Goal: Check status: Check status

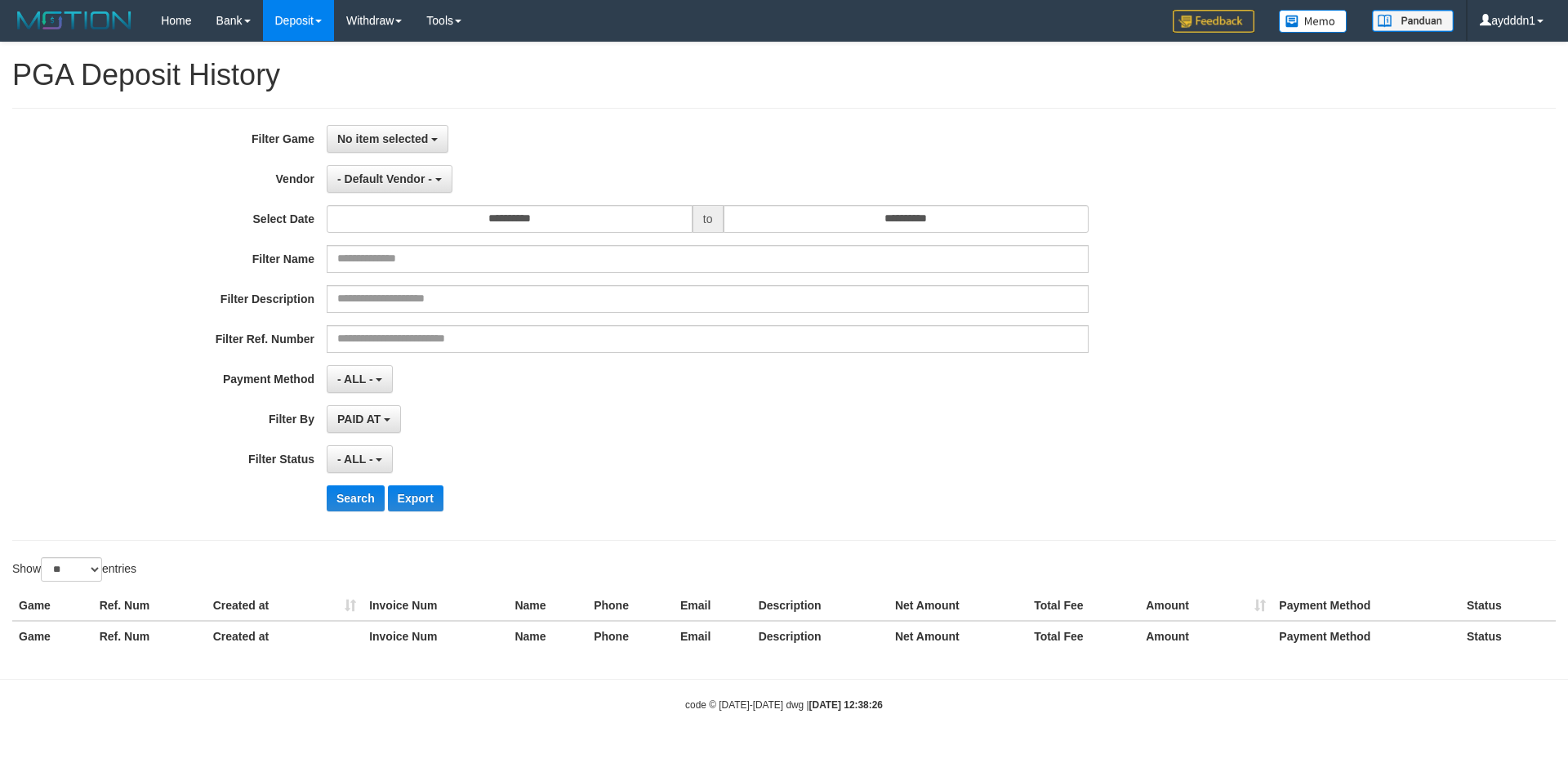
select select
select select "**"
click at [634, 140] on div "No item selected SELECT GAME [ISPORT] DADUNATION" at bounding box center [707, 139] width 762 height 28
select select
select select "**"
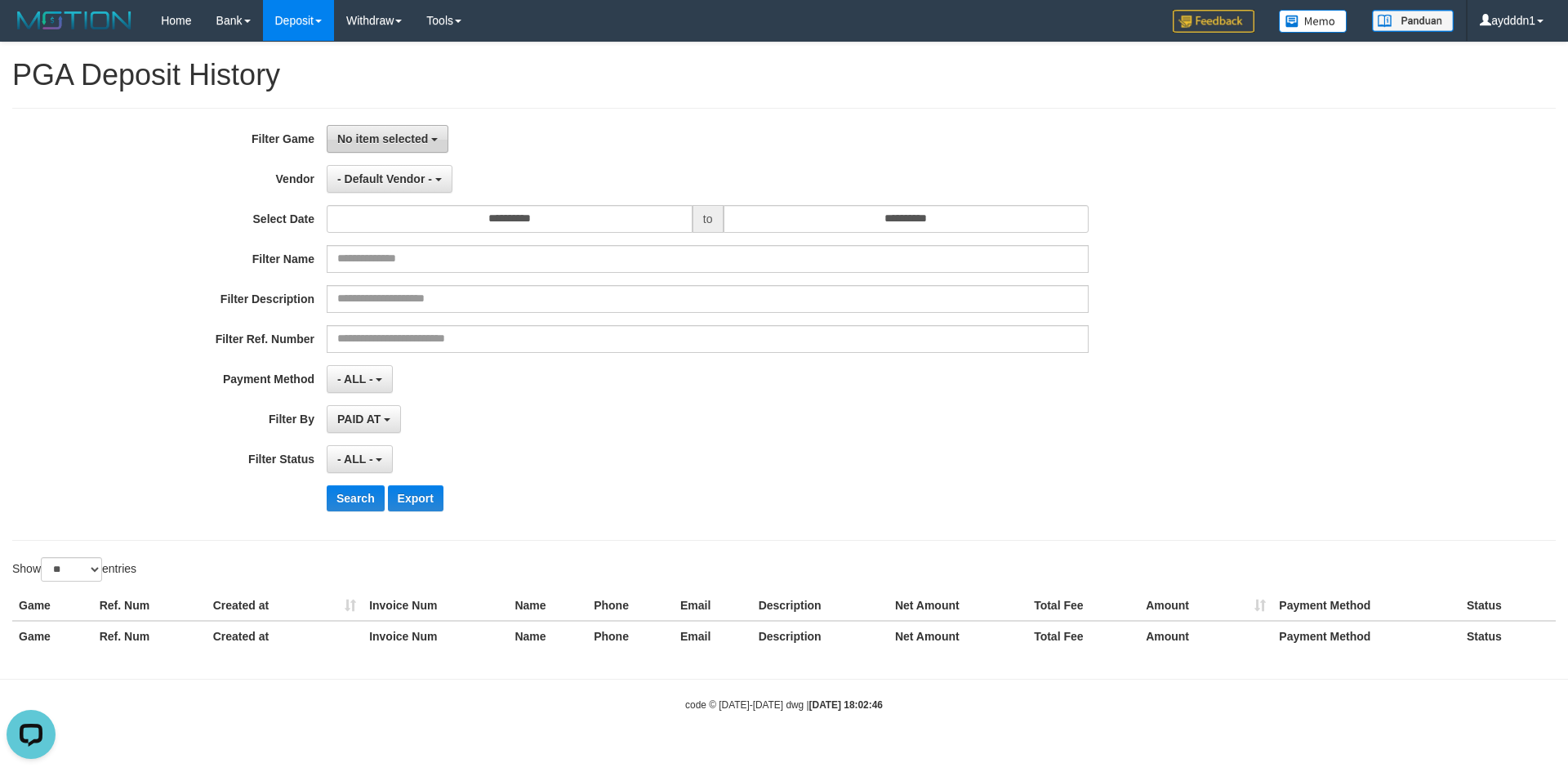
click at [402, 144] on span "No item selected" at bounding box center [382, 139] width 91 height 13
drag, startPoint x: 460, startPoint y: 221, endPoint x: 438, endPoint y: 179, distance: 47.4
click at [460, 221] on label "[ISPORT] DADUNATION" at bounding box center [430, 223] width 207 height 24
select select "***"
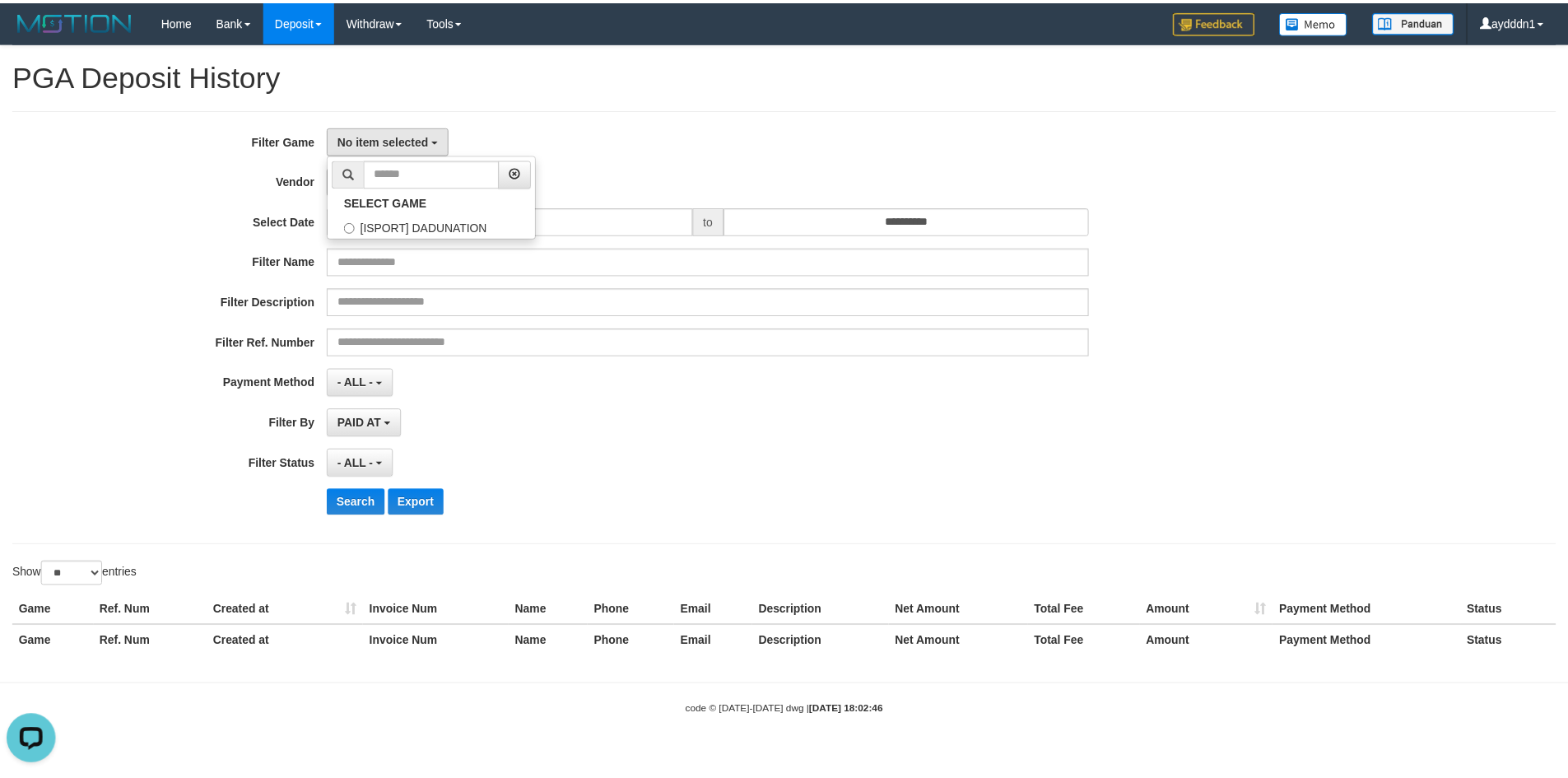
scroll to position [15, 0]
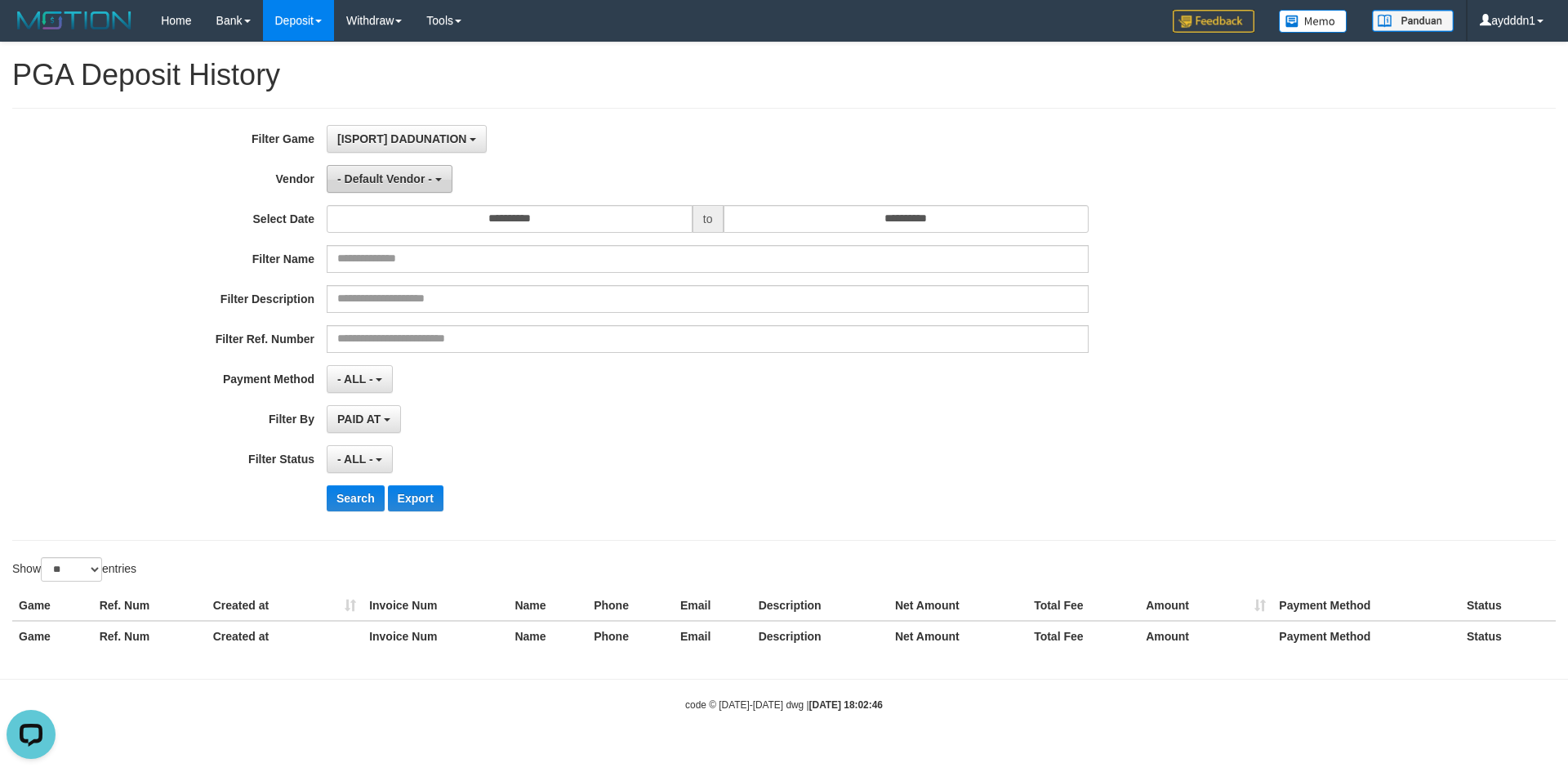
click at [423, 174] on span "- Default Vendor -" at bounding box center [384, 179] width 95 height 13
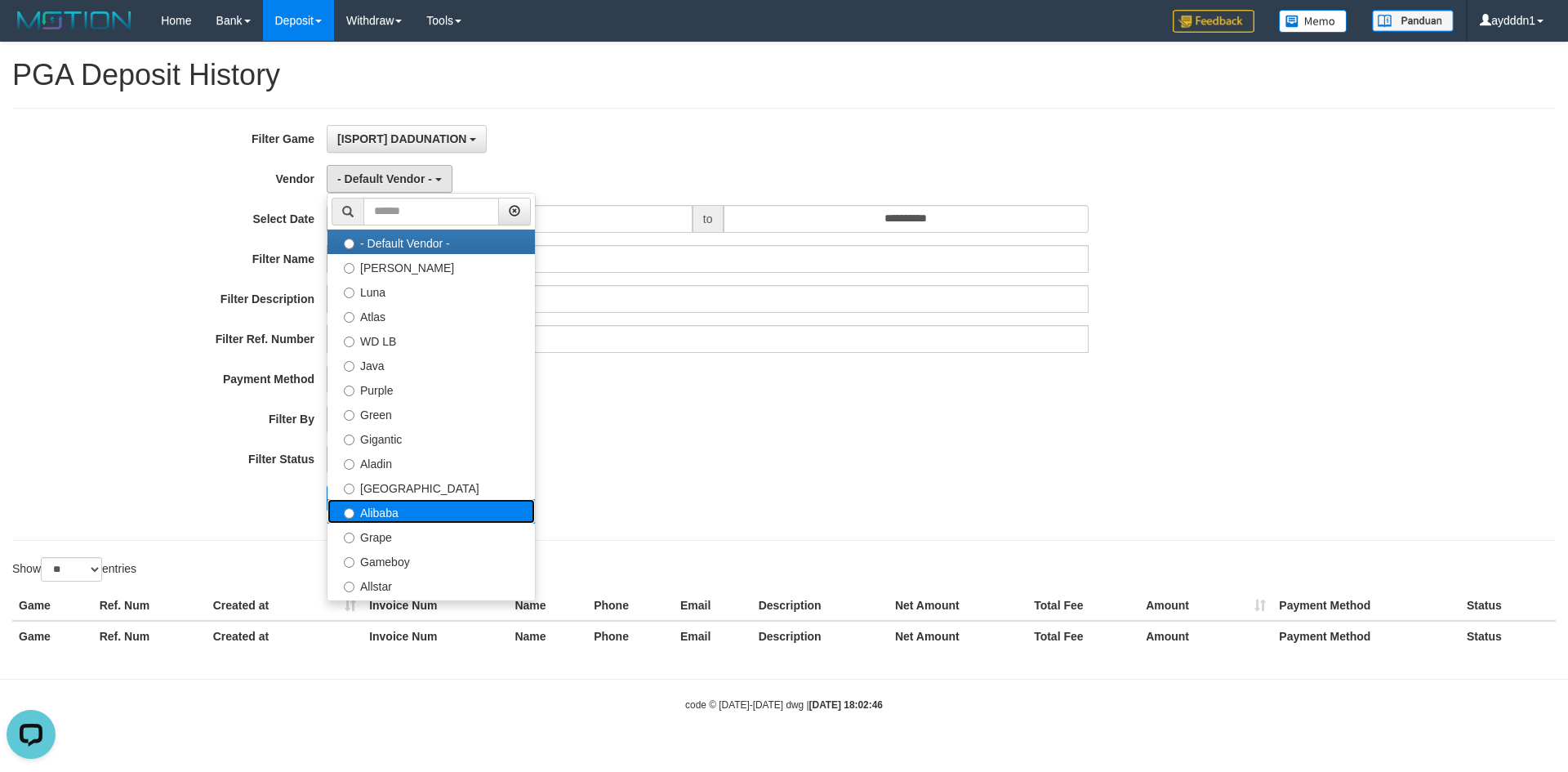
click at [394, 518] on label "Alibaba" at bounding box center [430, 511] width 207 height 24
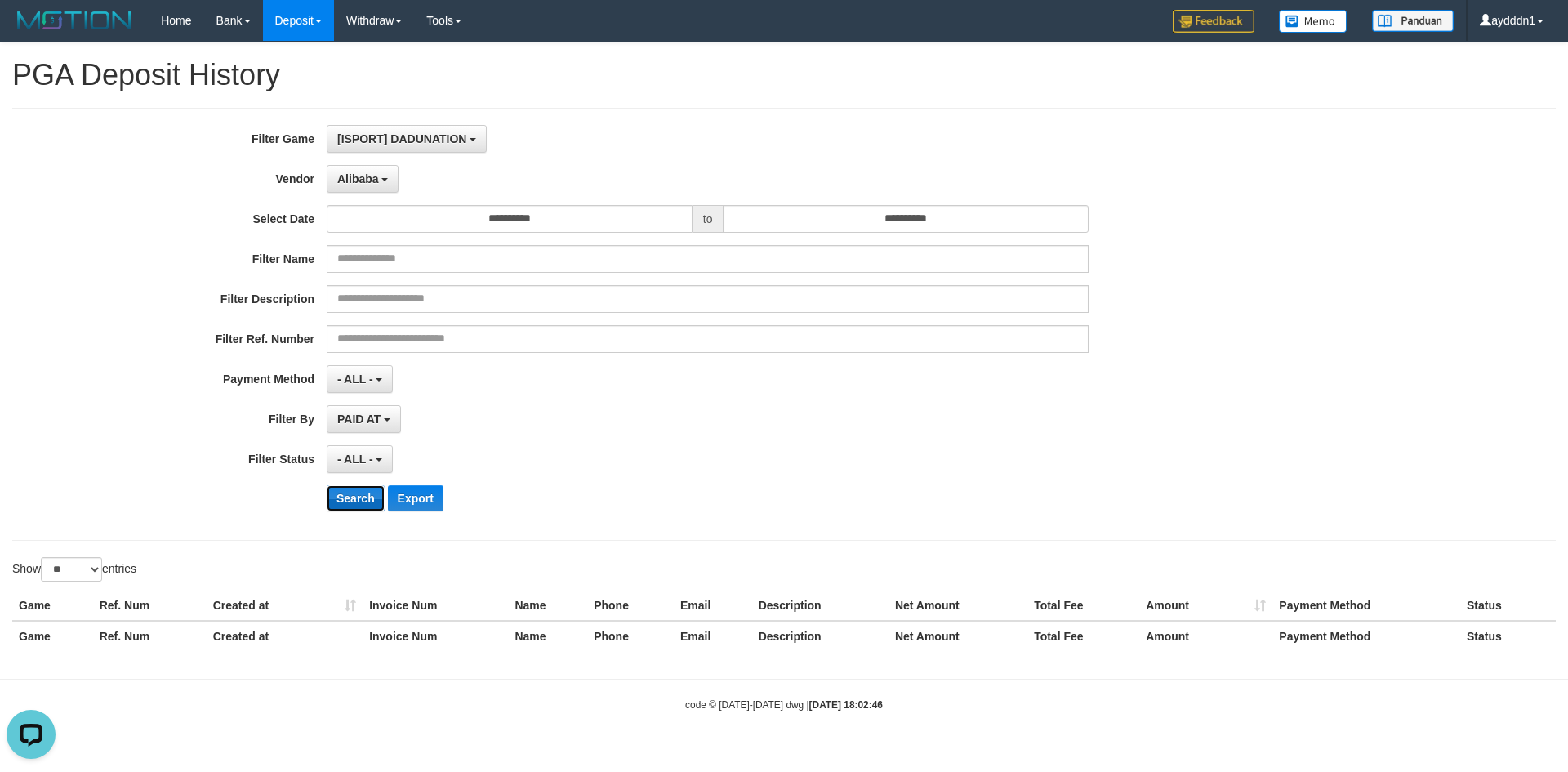
click at [361, 493] on button "Search" at bounding box center [356, 497] width 58 height 26
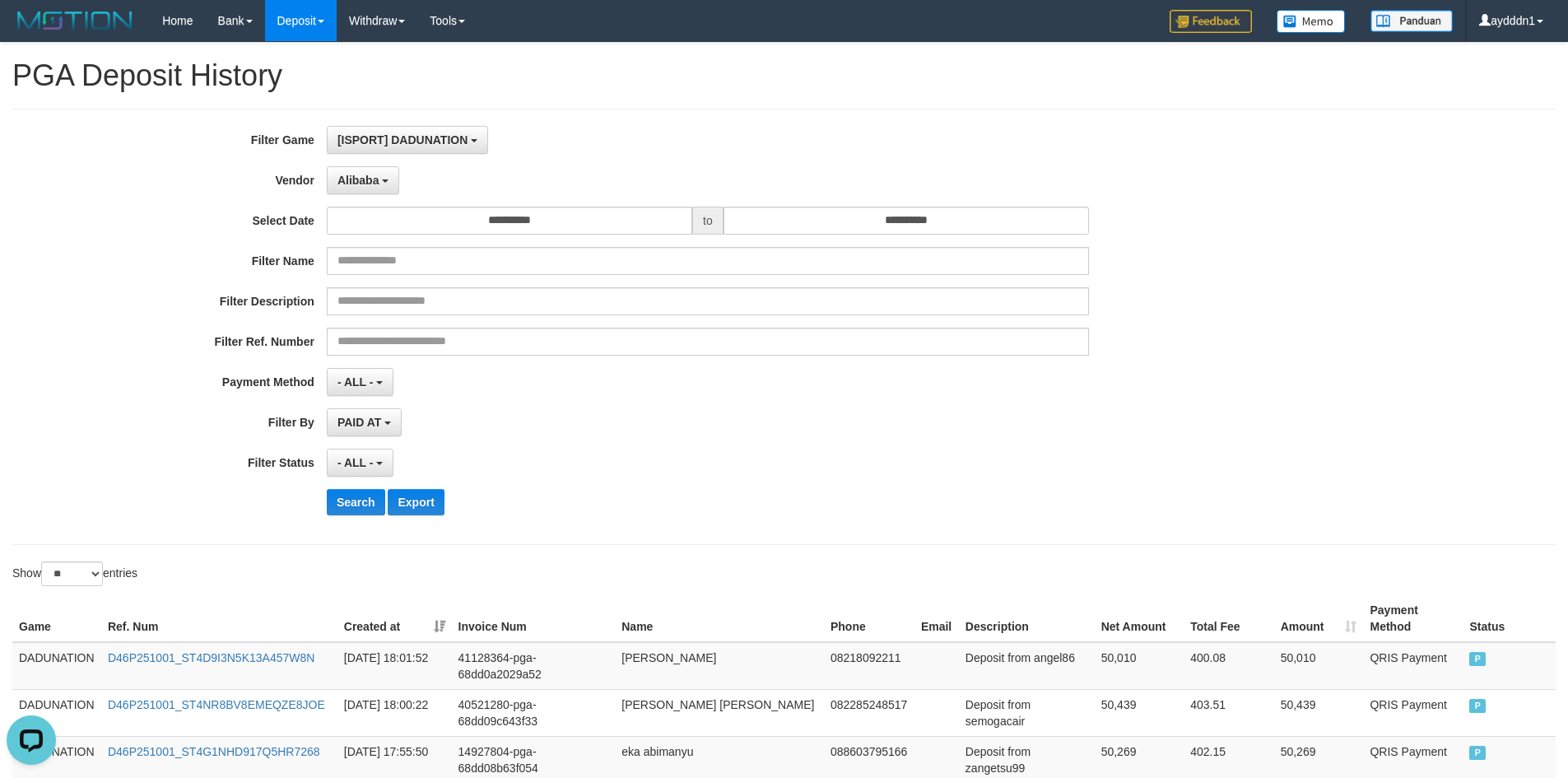
click at [656, 447] on div "**********" at bounding box center [654, 327] width 1308 height 402
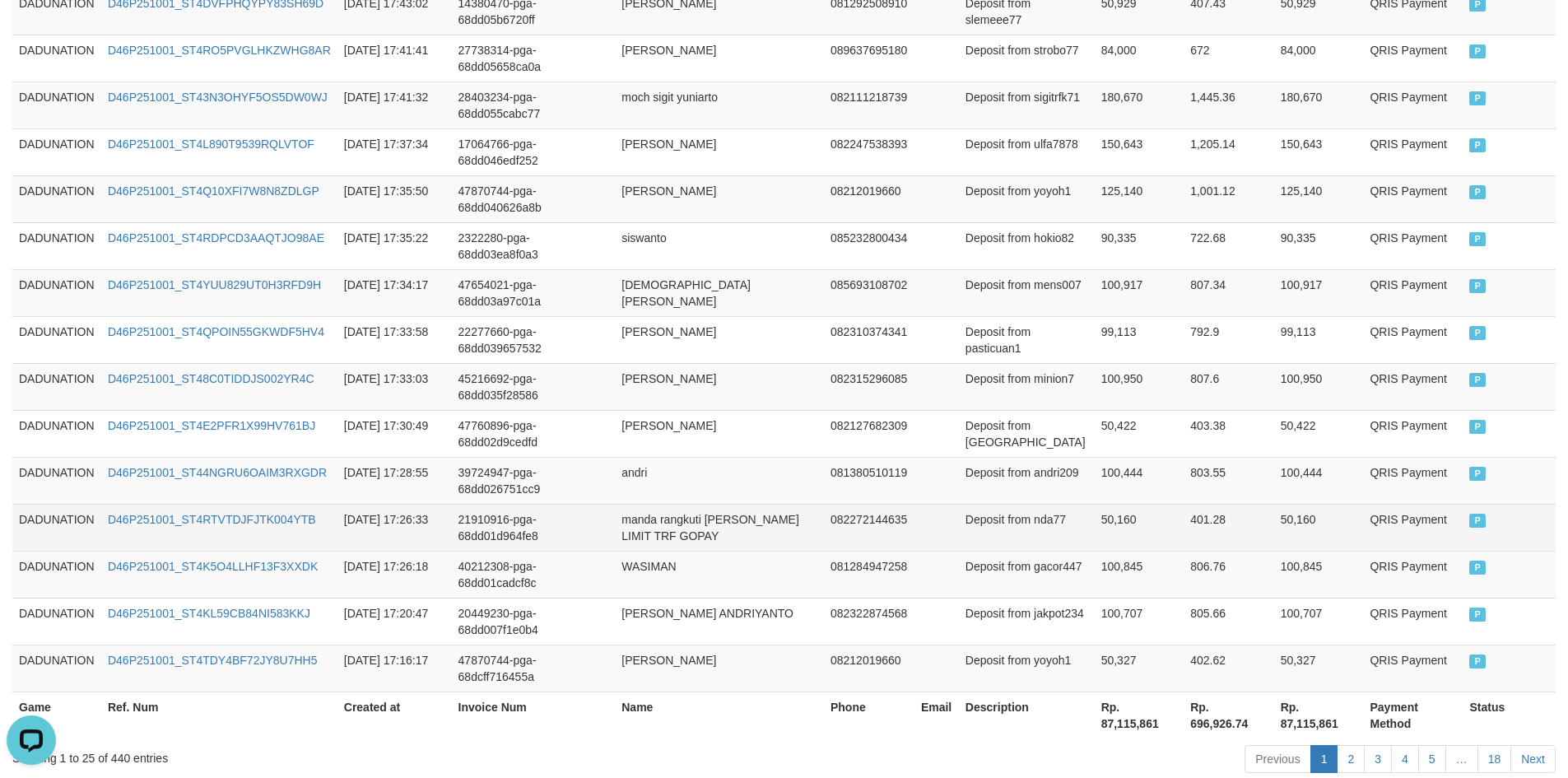
scroll to position [1215, 0]
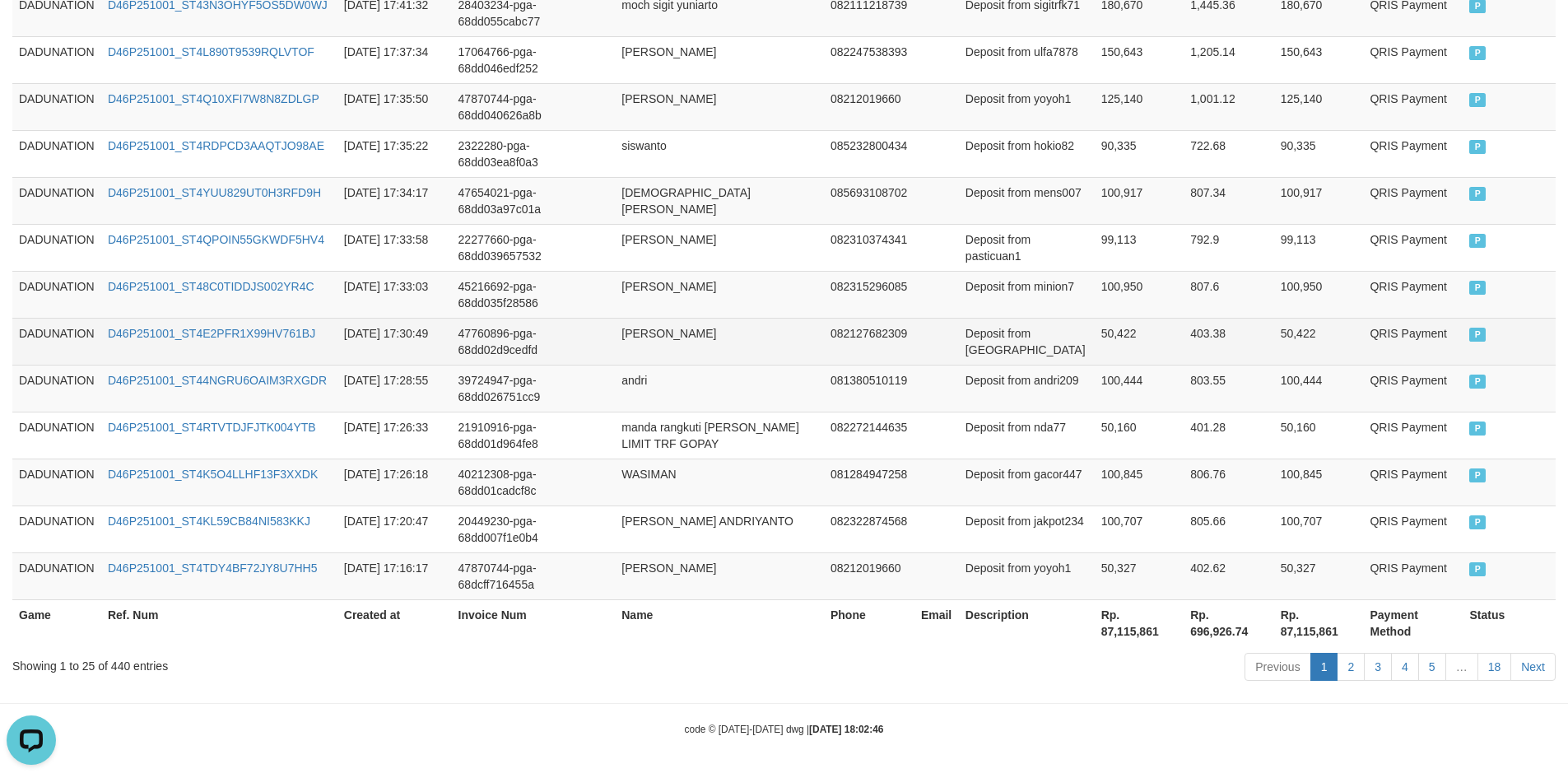
click at [538, 325] on td "47760896-pga-68dd02d9cedfd" at bounding box center [533, 341] width 163 height 47
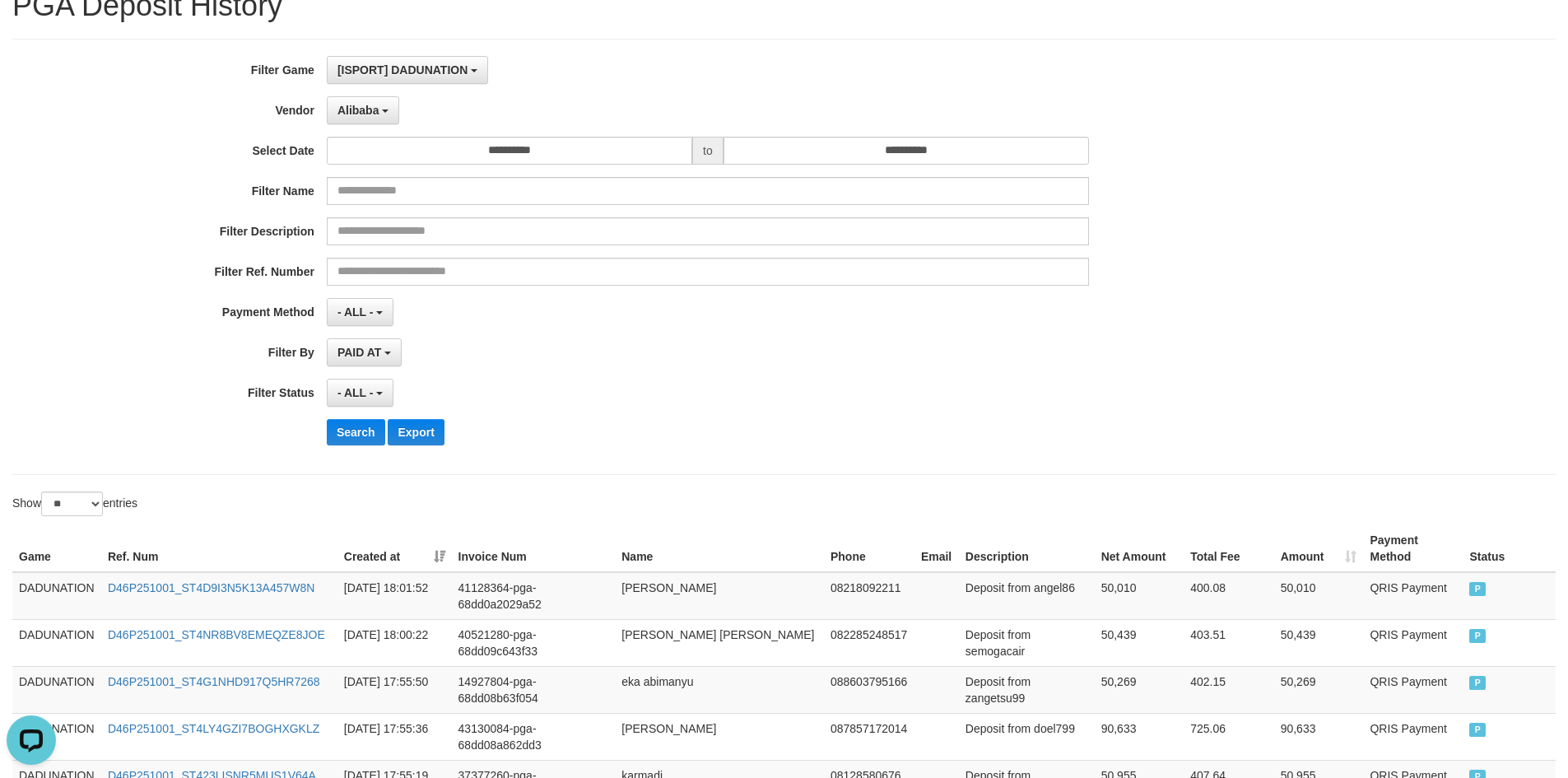
scroll to position [0, 0]
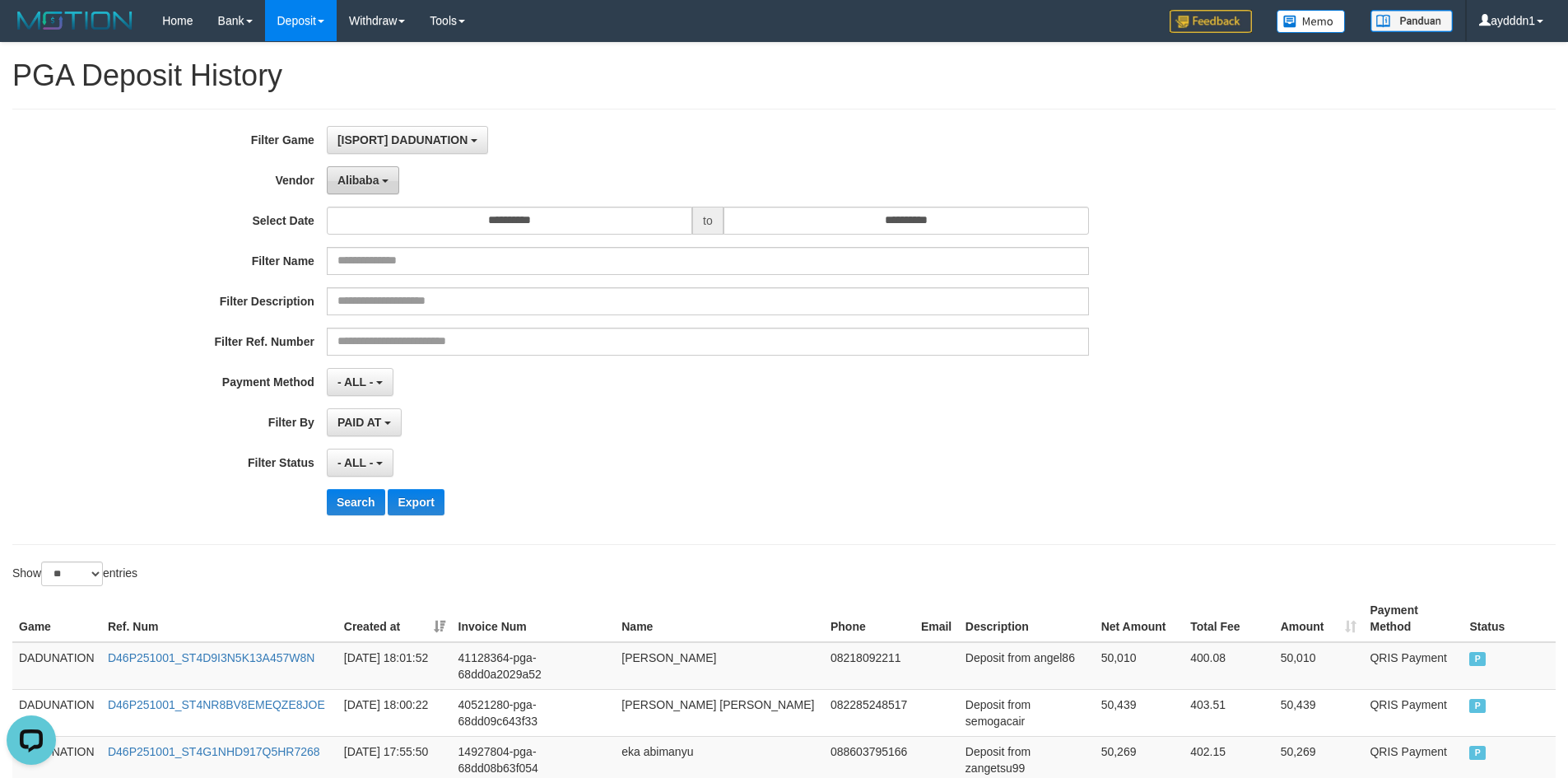
click at [380, 180] on button "Alibaba" at bounding box center [363, 180] width 72 height 28
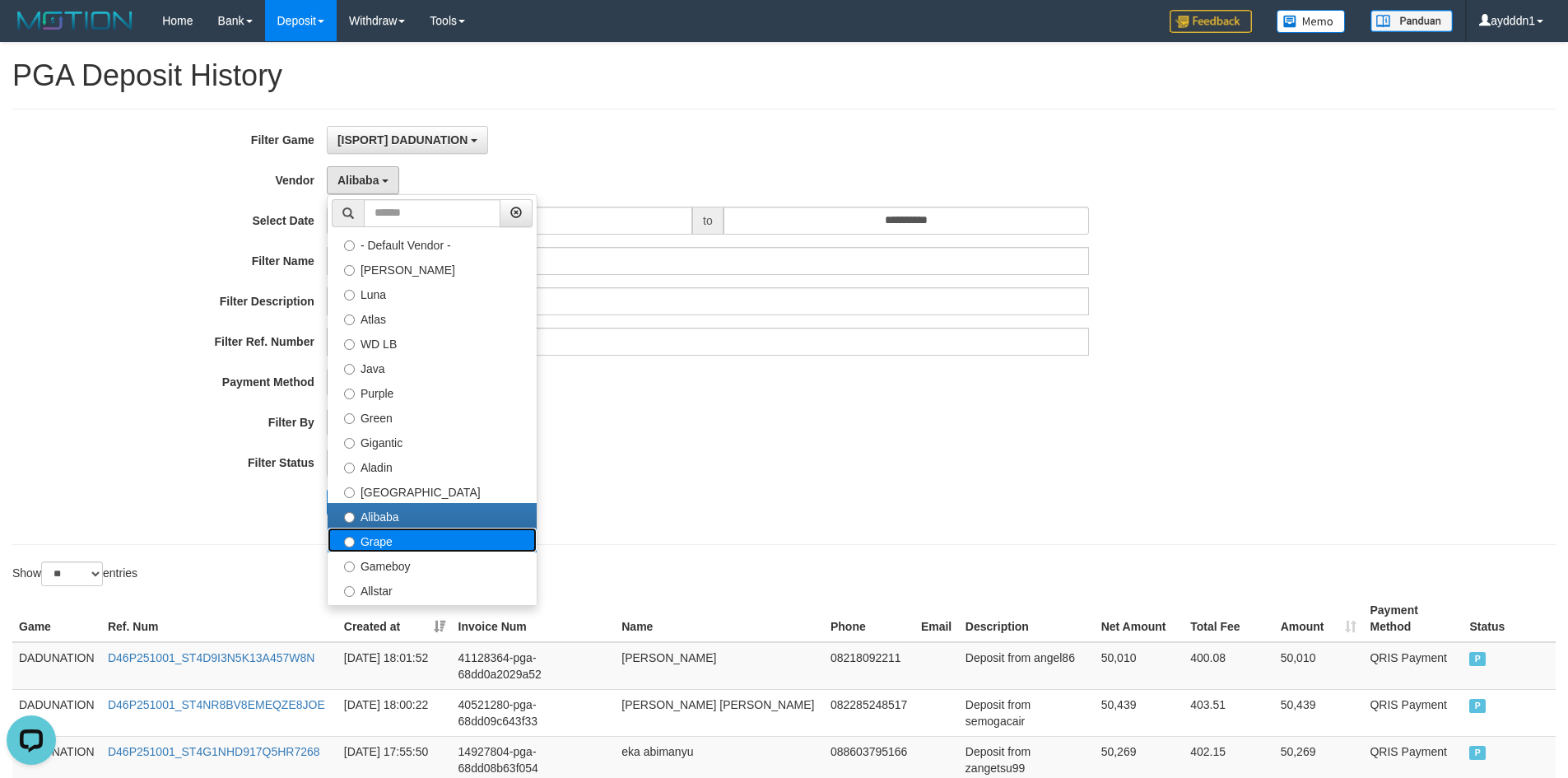
click at [395, 547] on label "Grape" at bounding box center [432, 540] width 209 height 25
select select "**********"
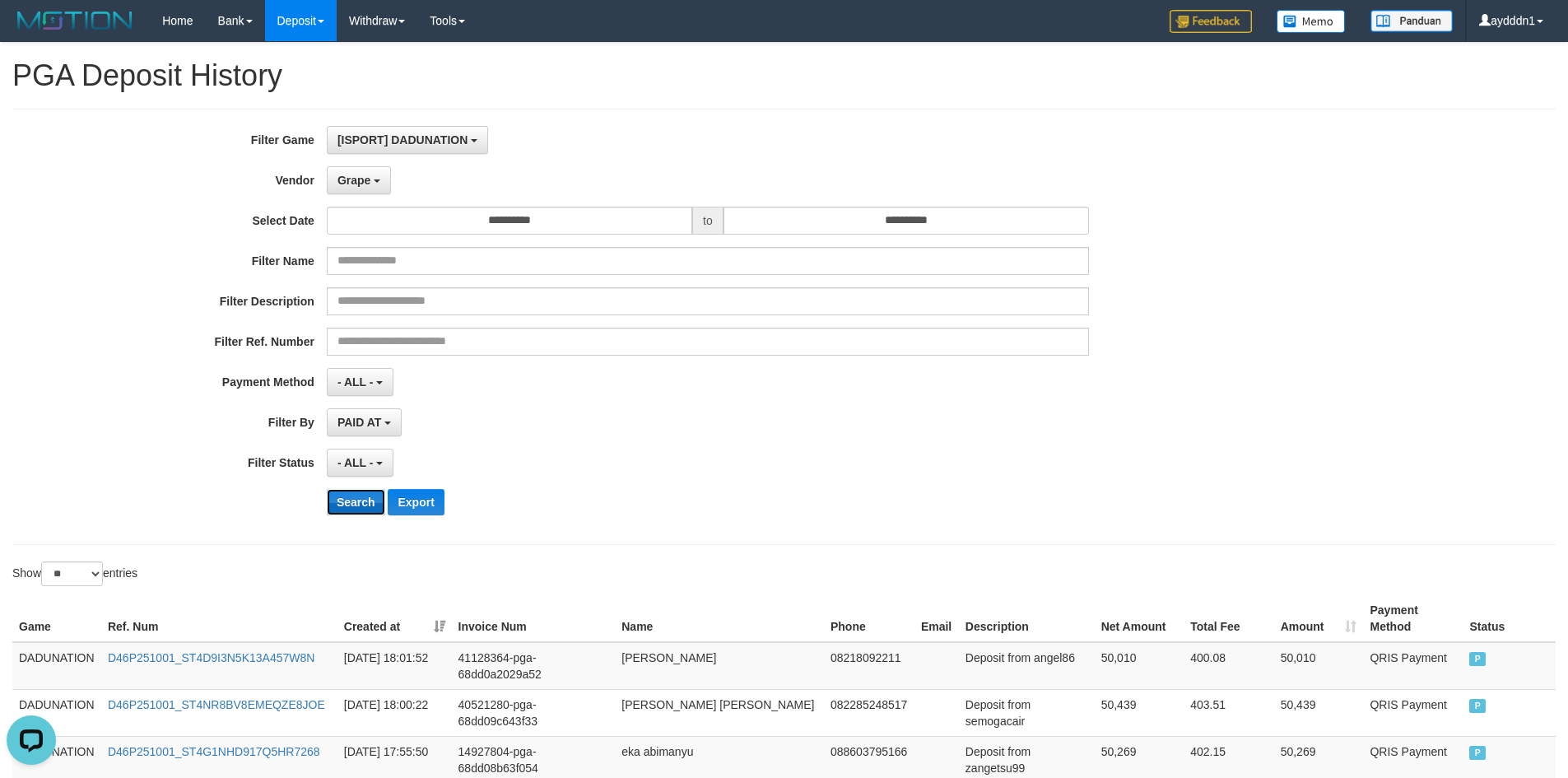
click at [361, 497] on button "Search" at bounding box center [356, 501] width 58 height 26
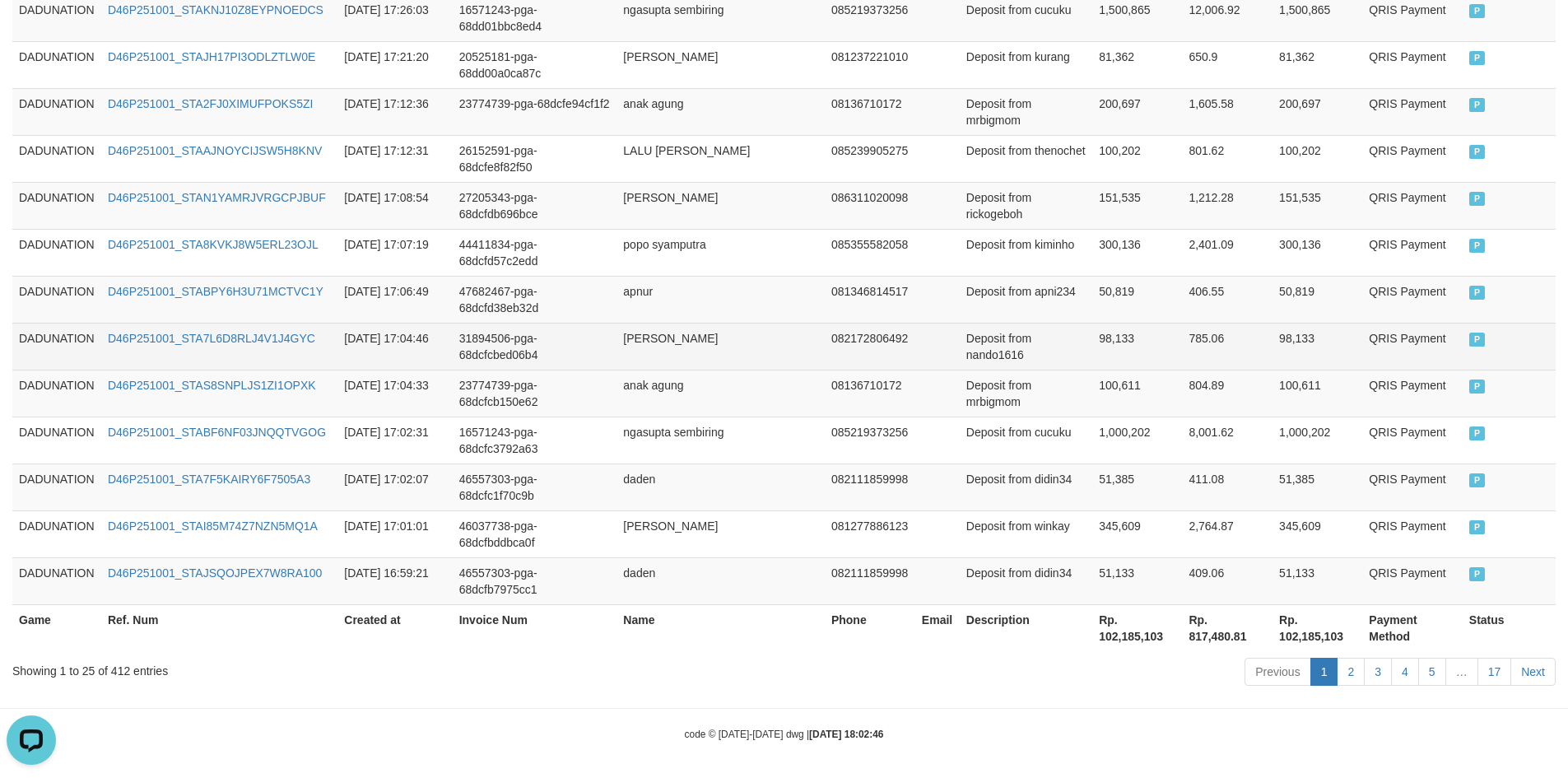
scroll to position [1215, 0]
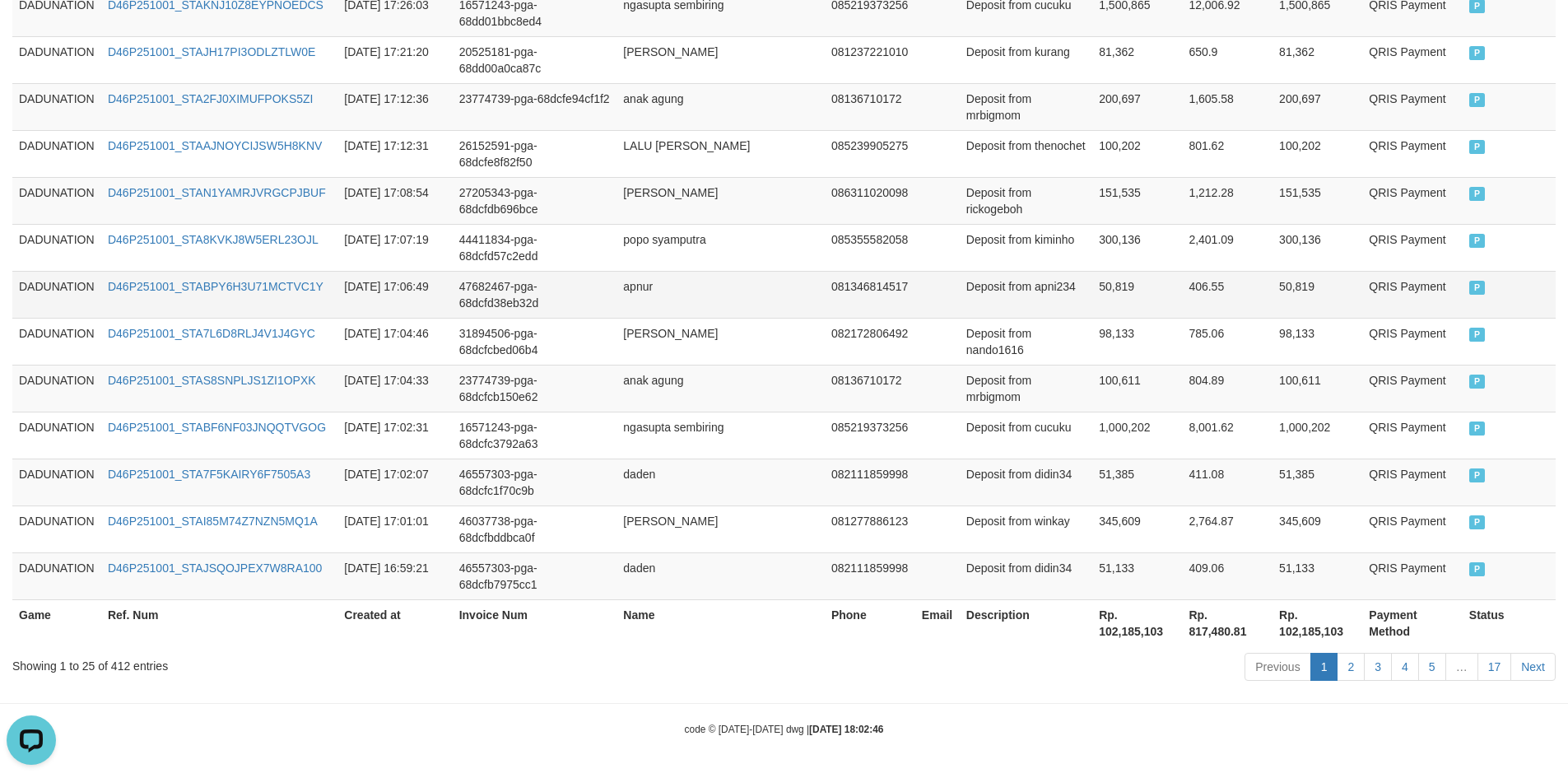
click at [712, 308] on td "apnur" at bounding box center [721, 294] width 208 height 47
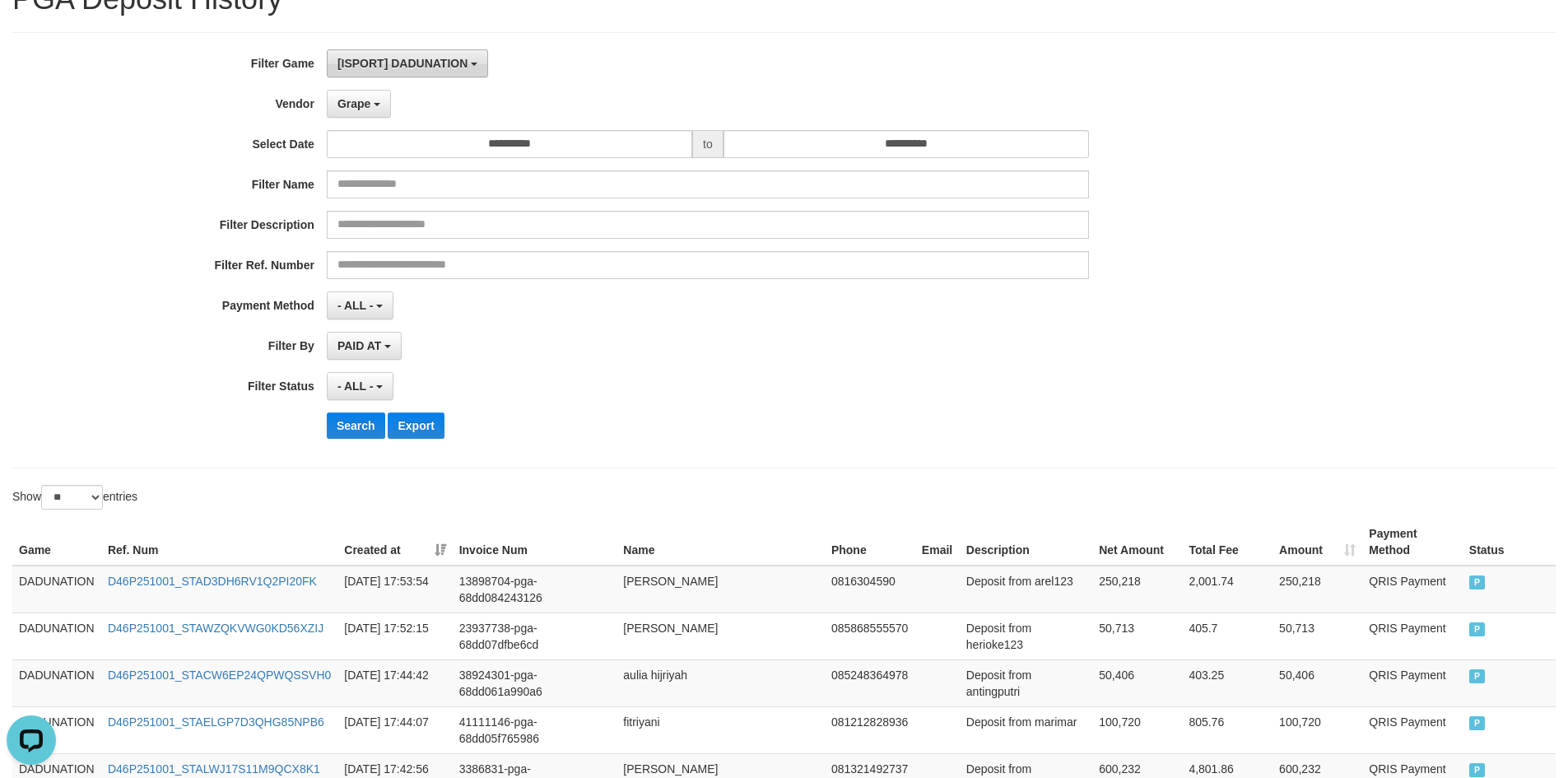
scroll to position [0, 0]
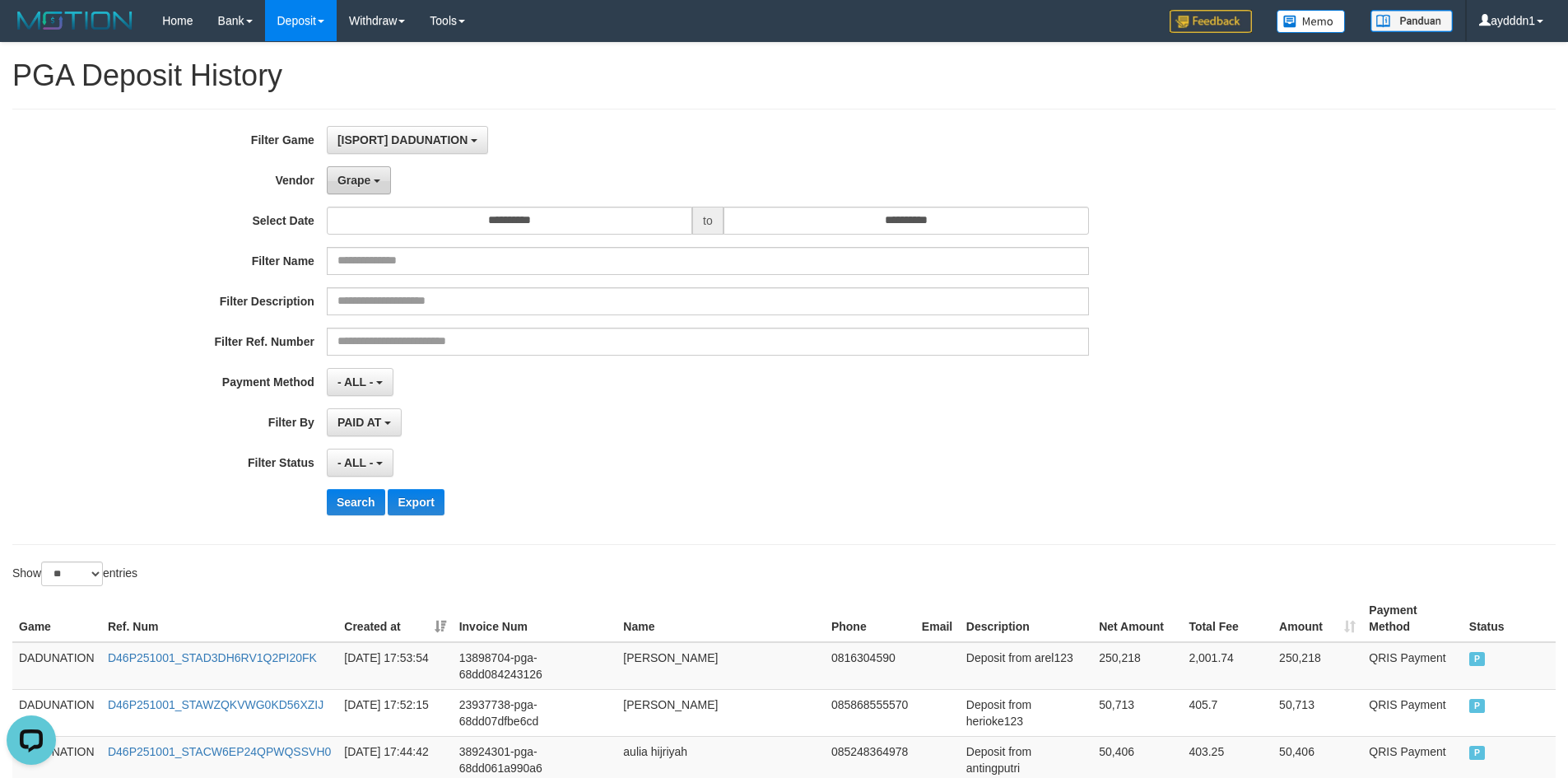
click at [385, 172] on button "Grape" at bounding box center [359, 180] width 64 height 28
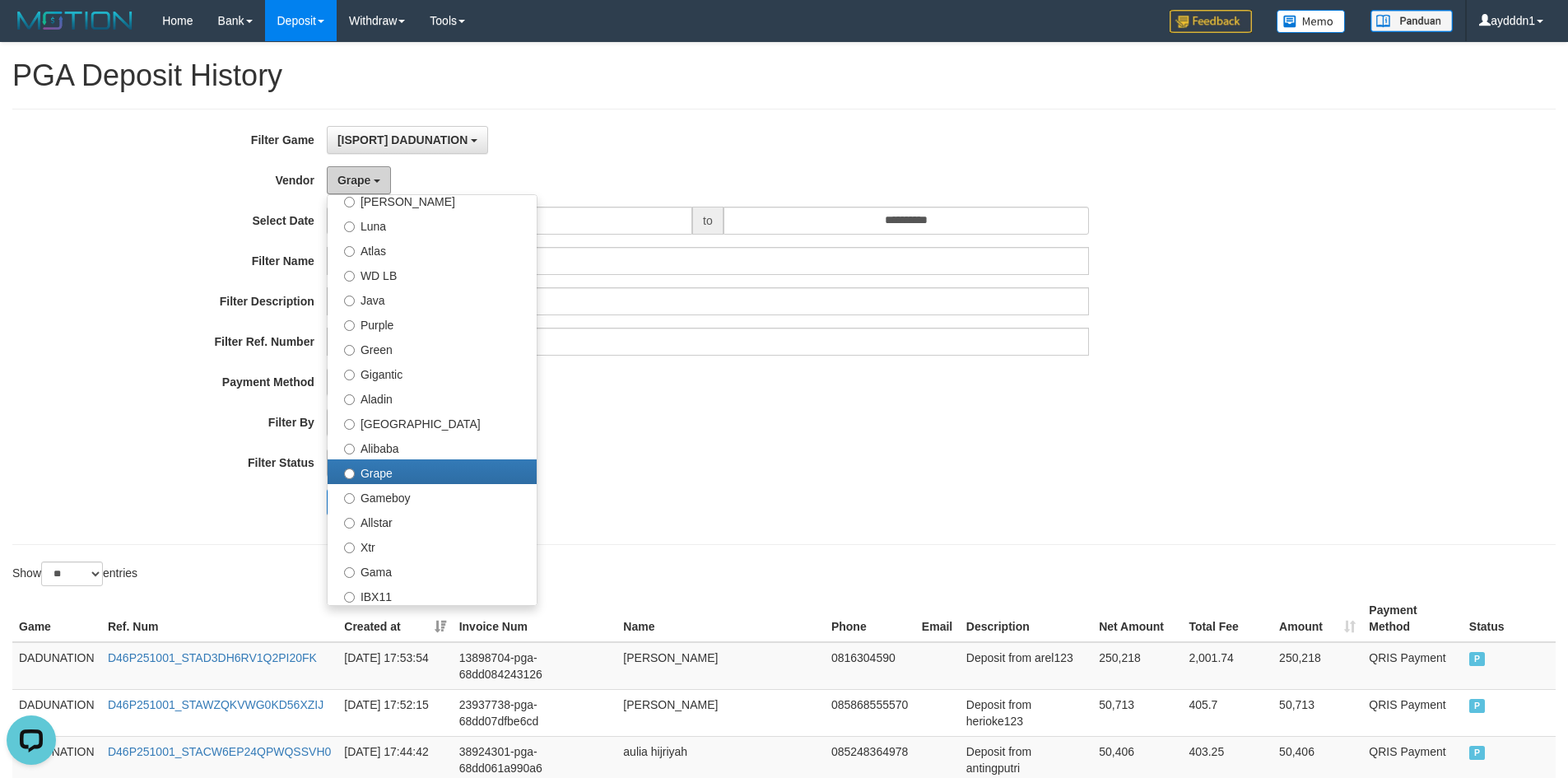
scroll to position [330, 0]
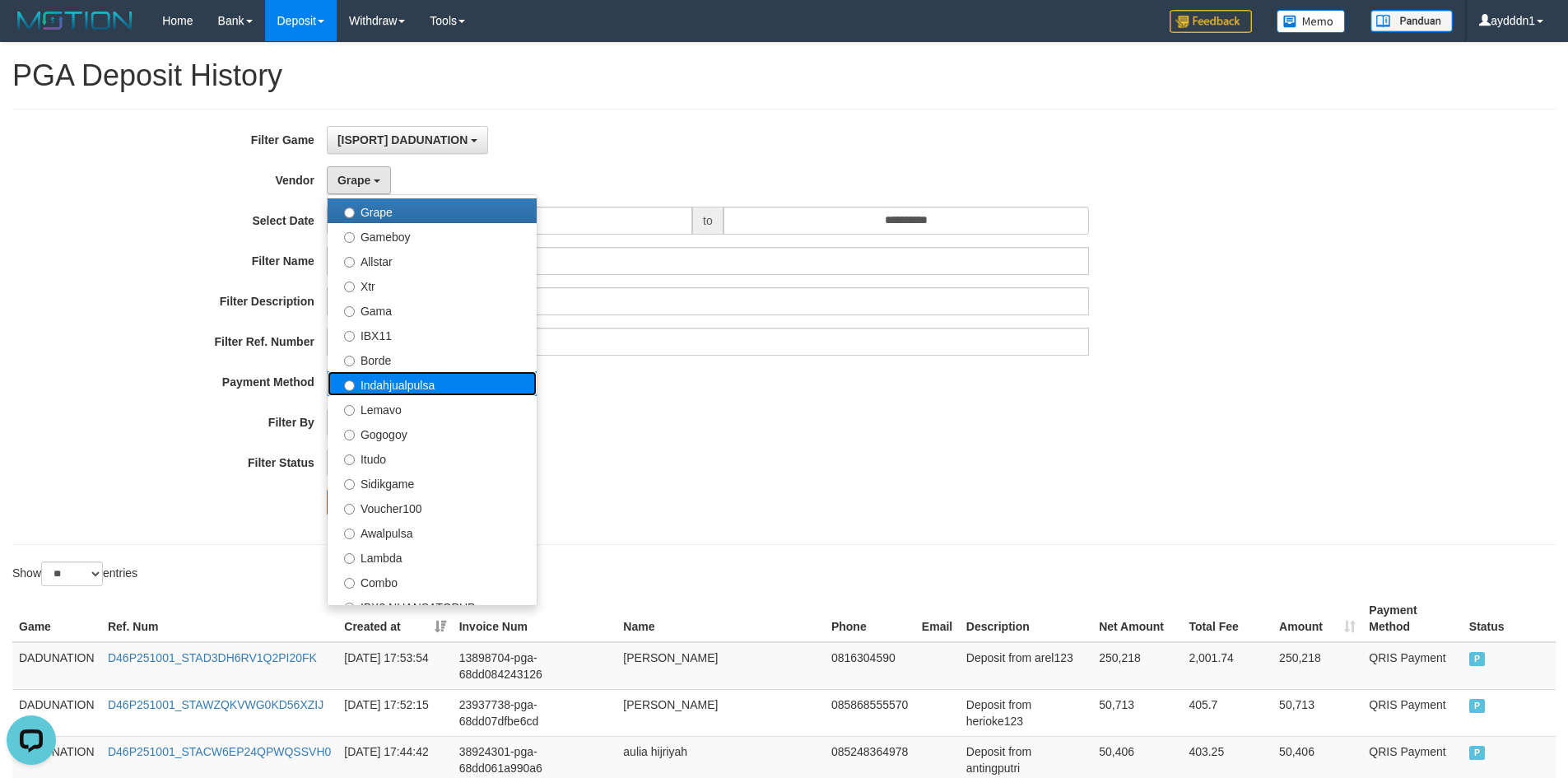
click at [406, 388] on label "Indahjualpulsa" at bounding box center [432, 384] width 209 height 25
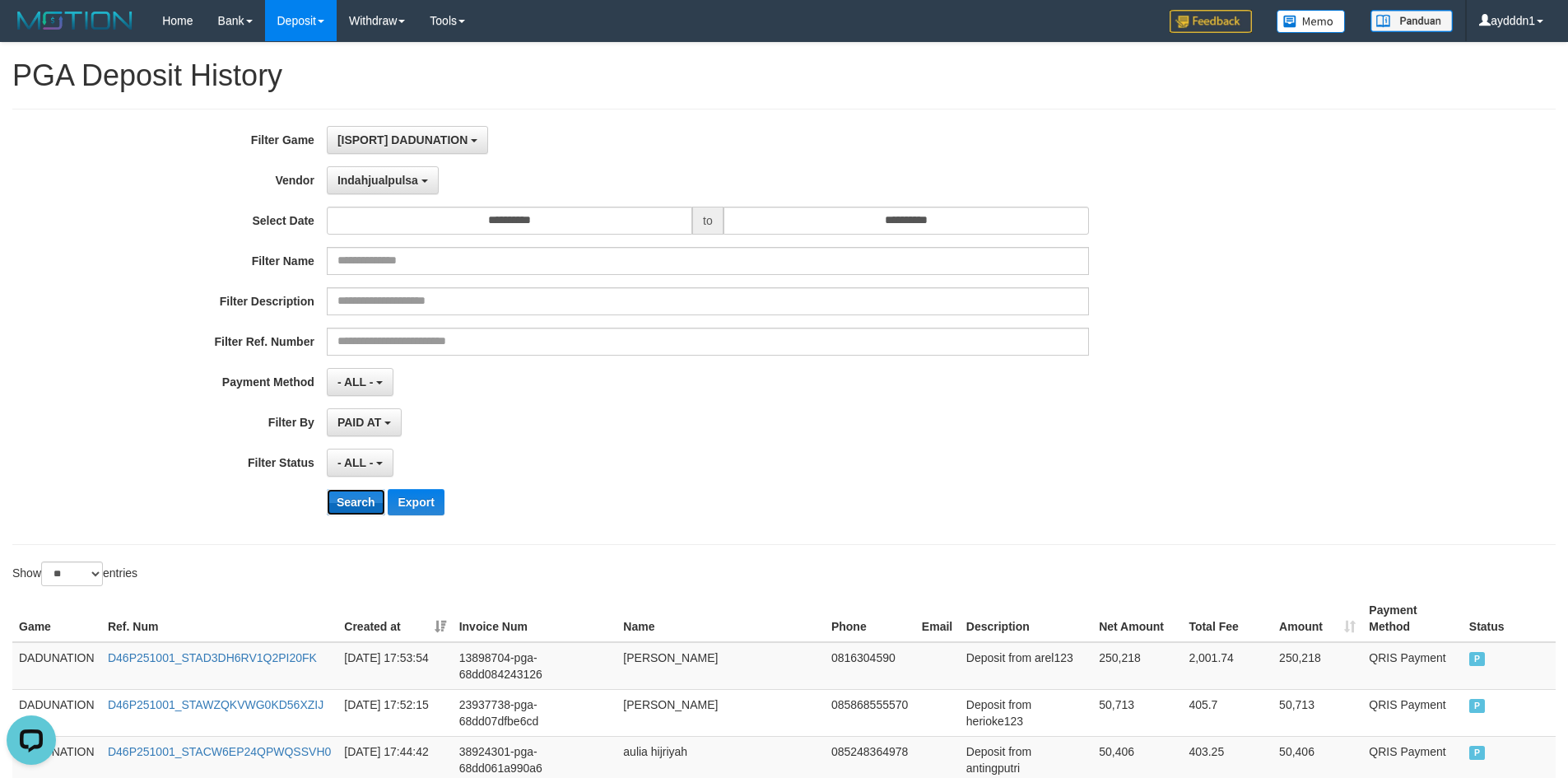
click at [354, 504] on button "Search" at bounding box center [356, 501] width 58 height 26
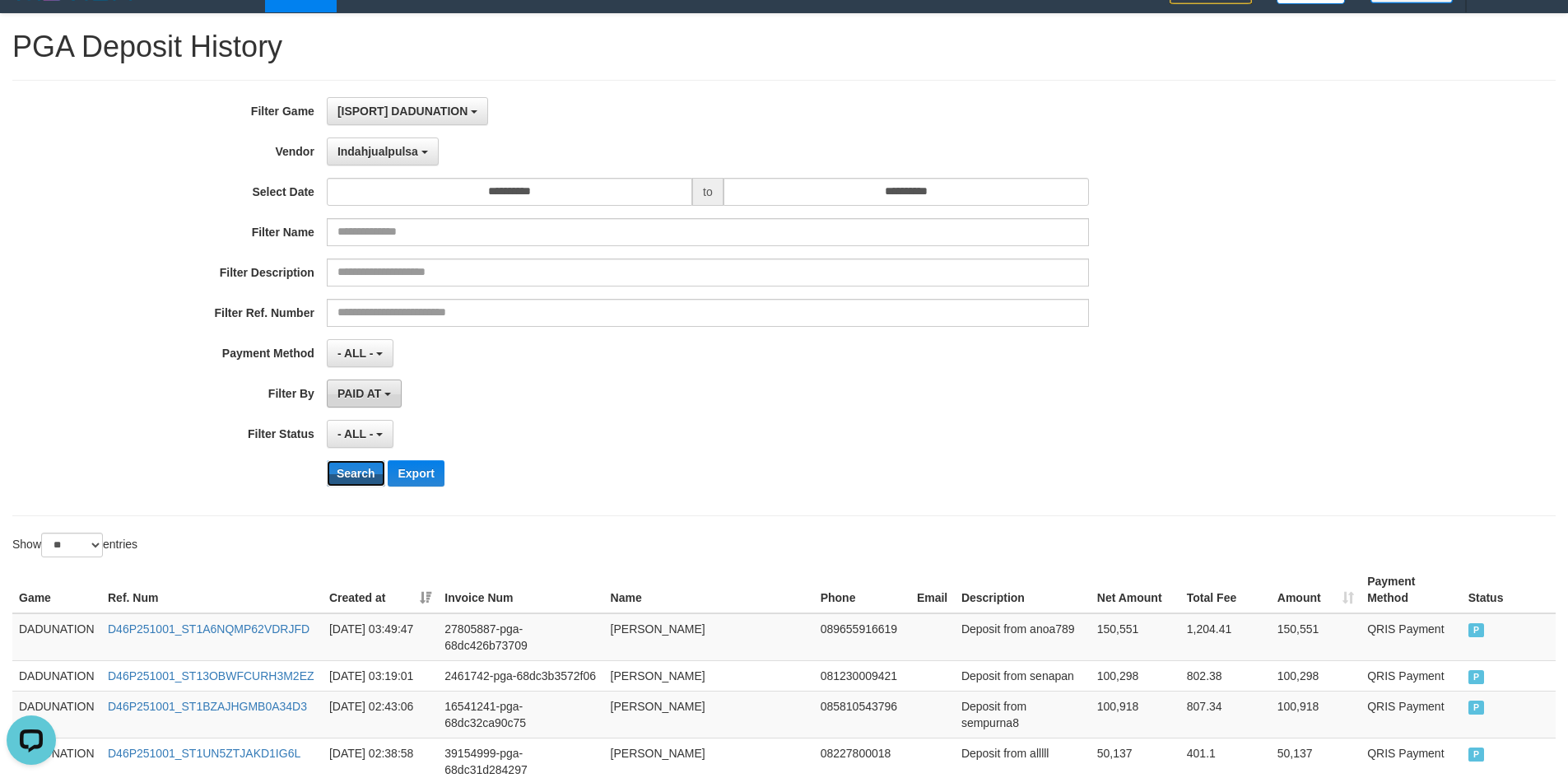
scroll to position [0, 0]
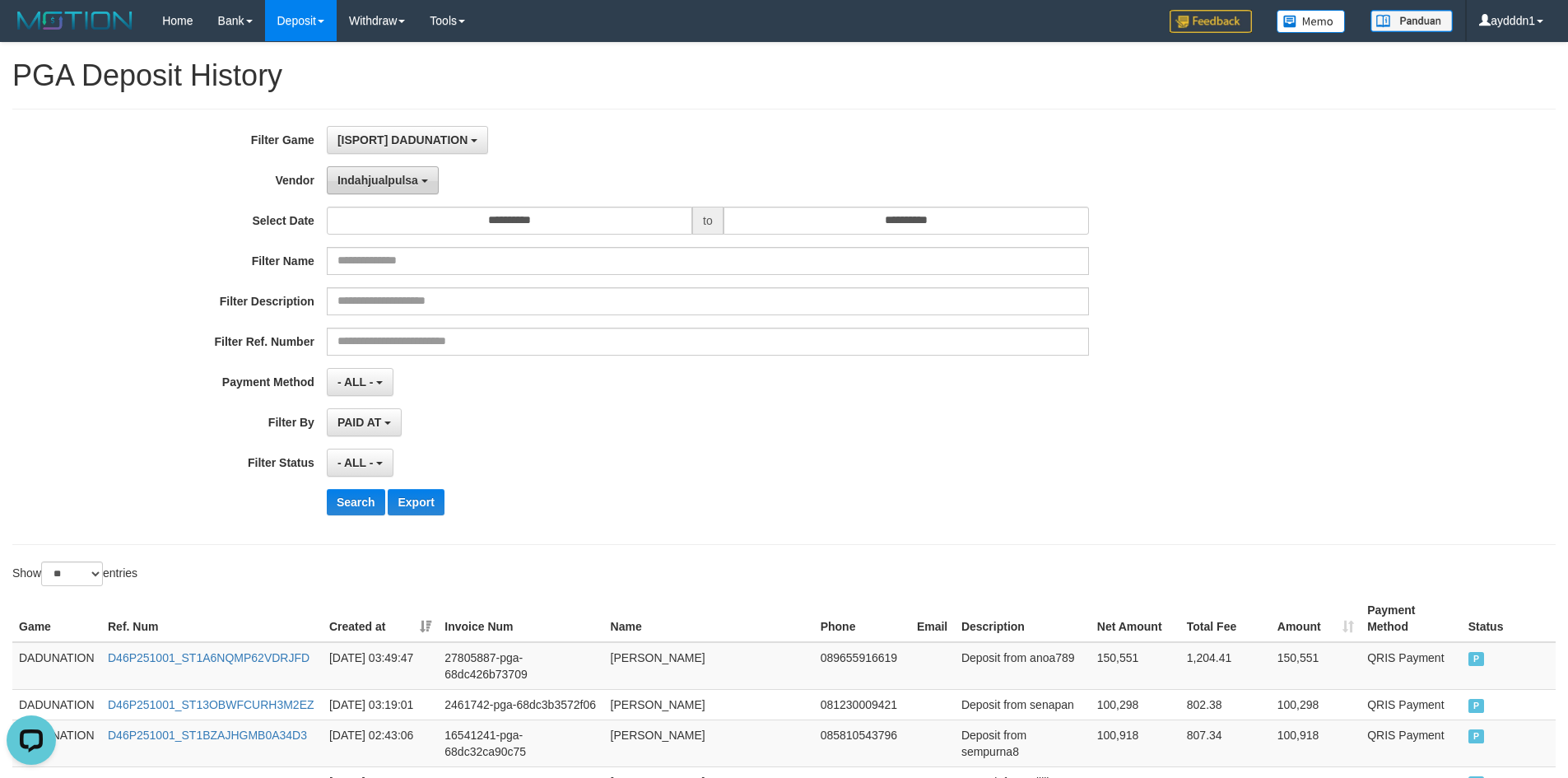
click at [387, 189] on button "Indahjualpulsa" at bounding box center [383, 180] width 112 height 28
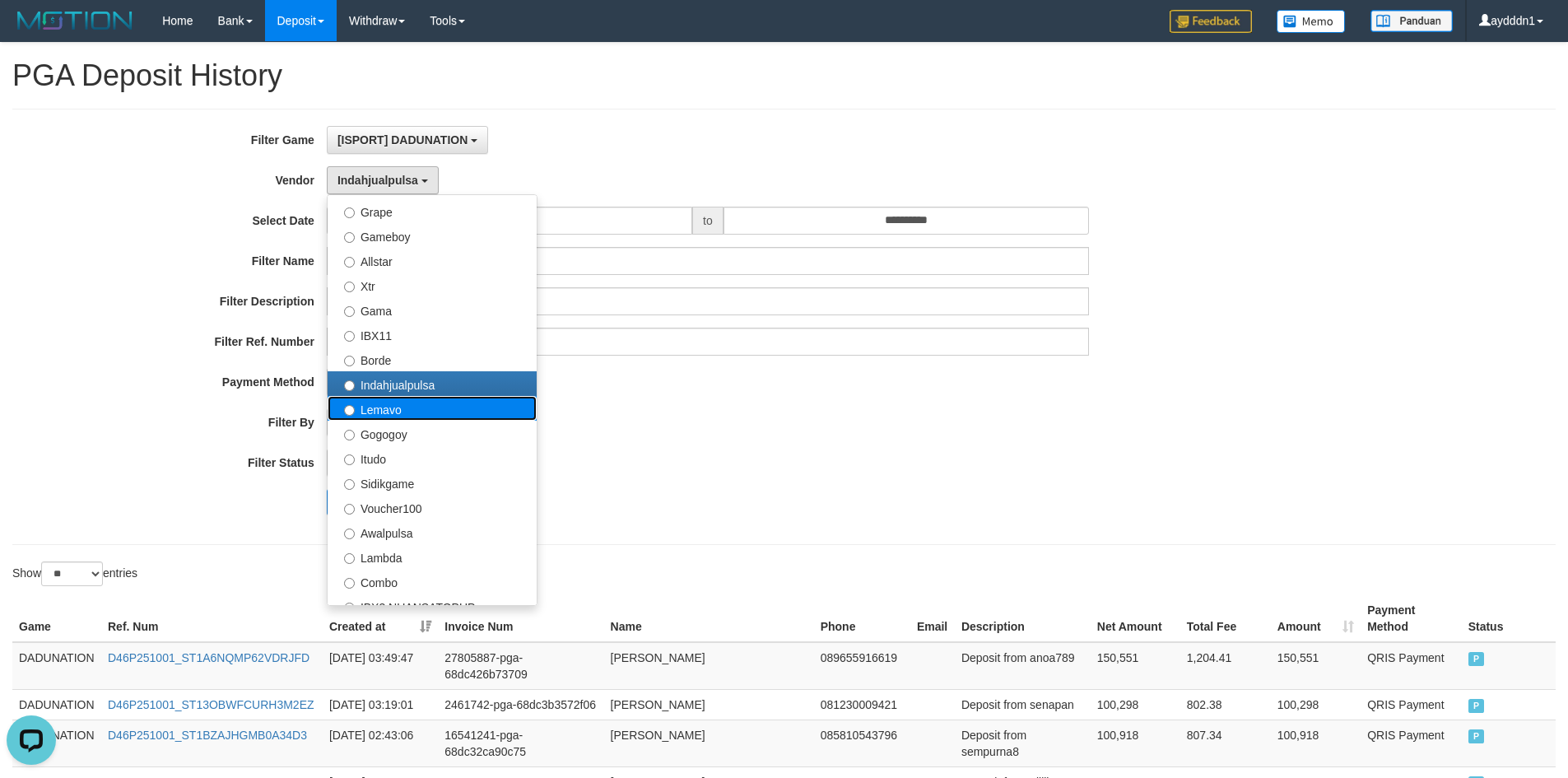
click at [376, 407] on label "Lemavo" at bounding box center [432, 408] width 209 height 25
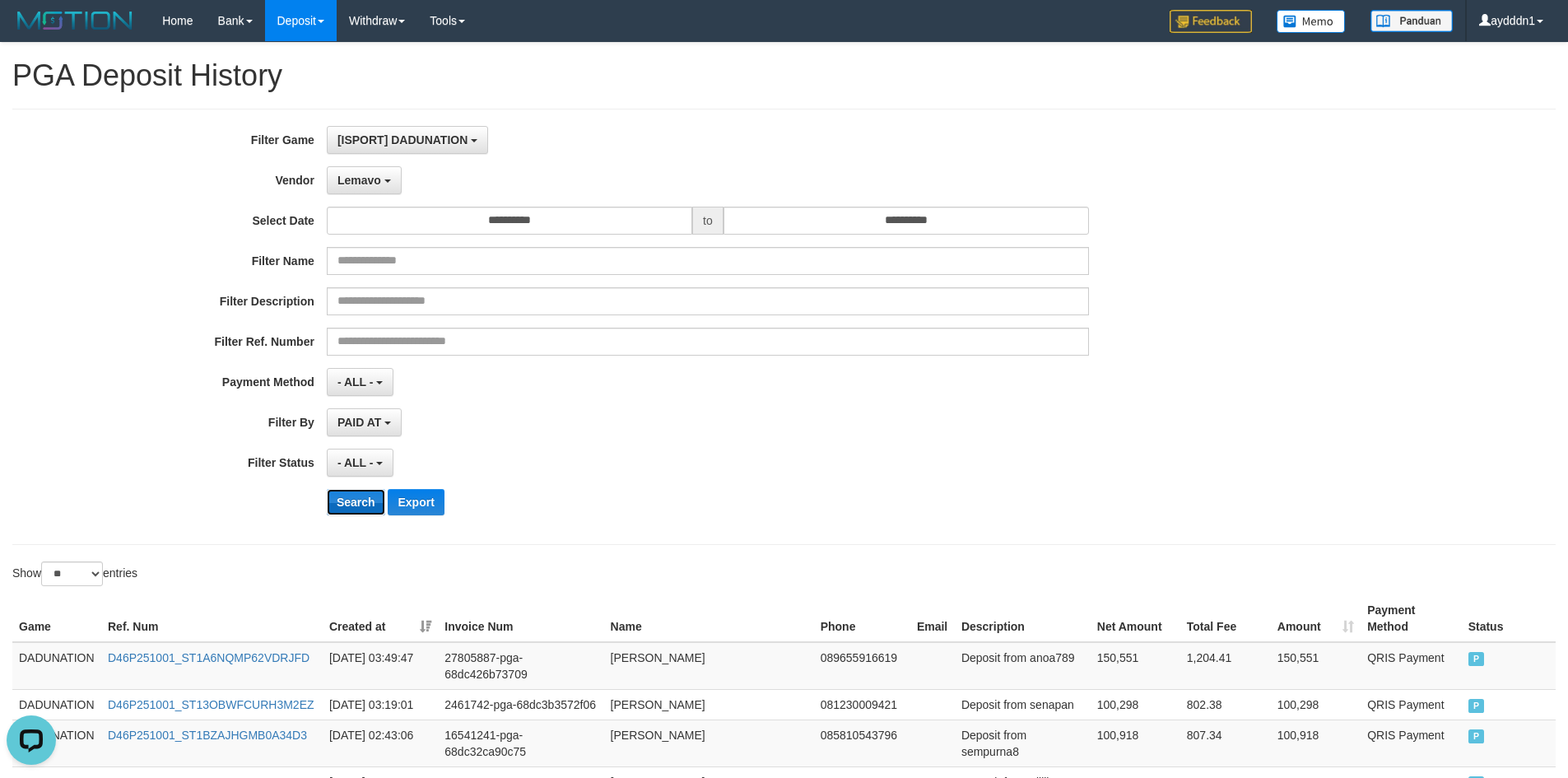
click at [355, 509] on button "Search" at bounding box center [356, 501] width 58 height 26
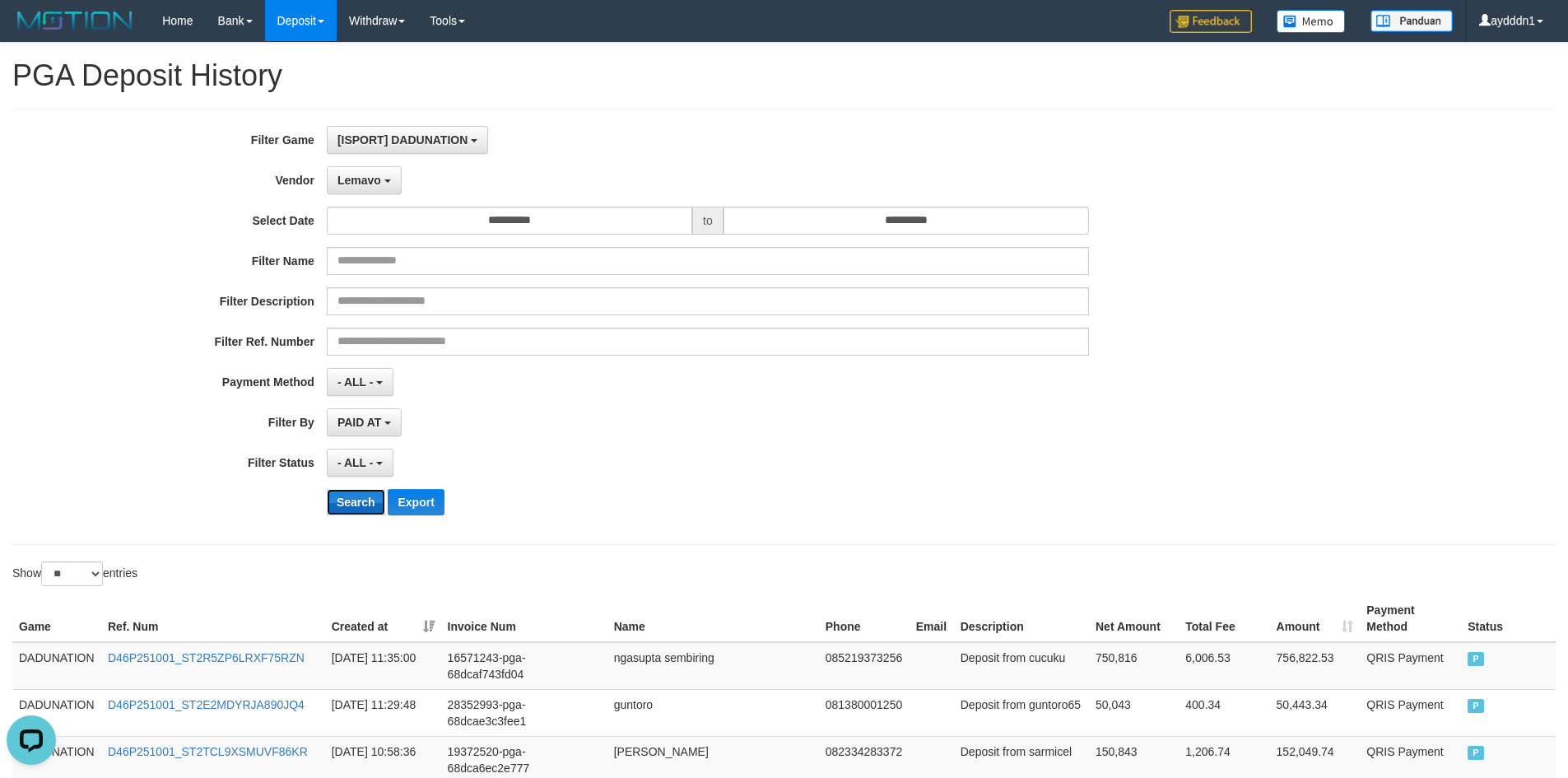
scroll to position [982, 0]
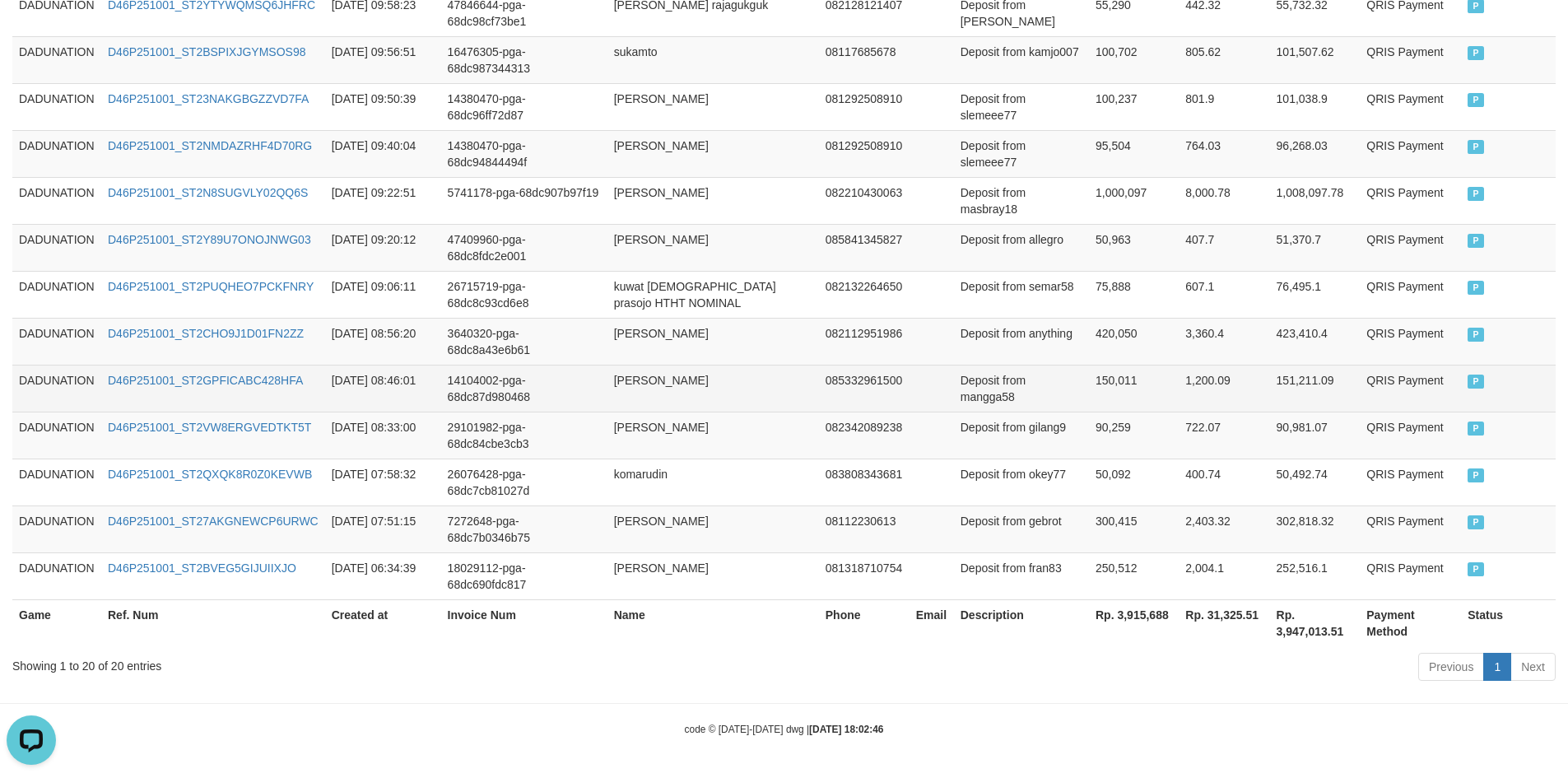
click at [447, 406] on td "14104002-pga-68dc87d980468" at bounding box center [524, 387] width 166 height 47
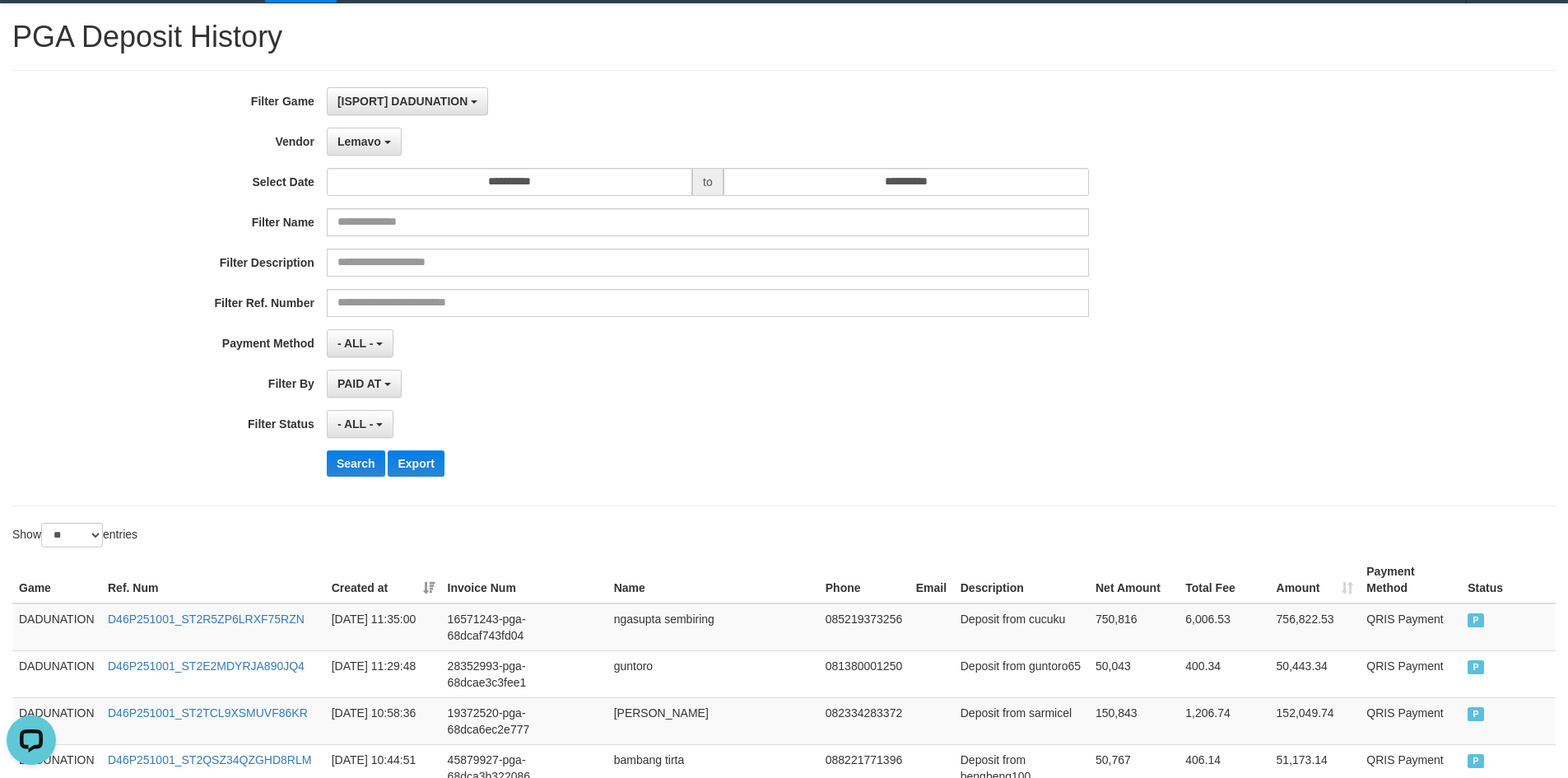
scroll to position [0, 0]
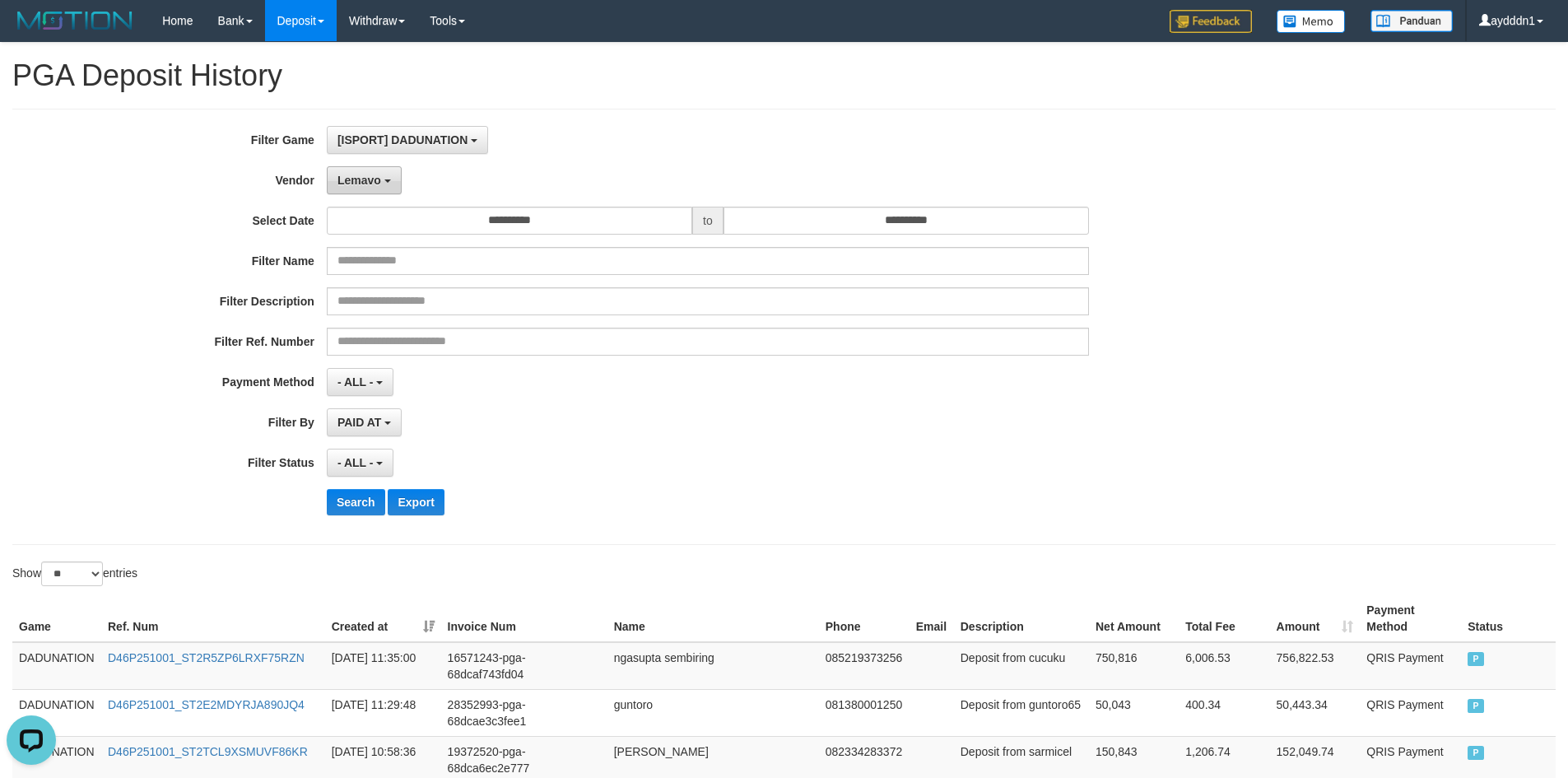
click at [355, 179] on span "Lemavo" at bounding box center [360, 180] width 44 height 13
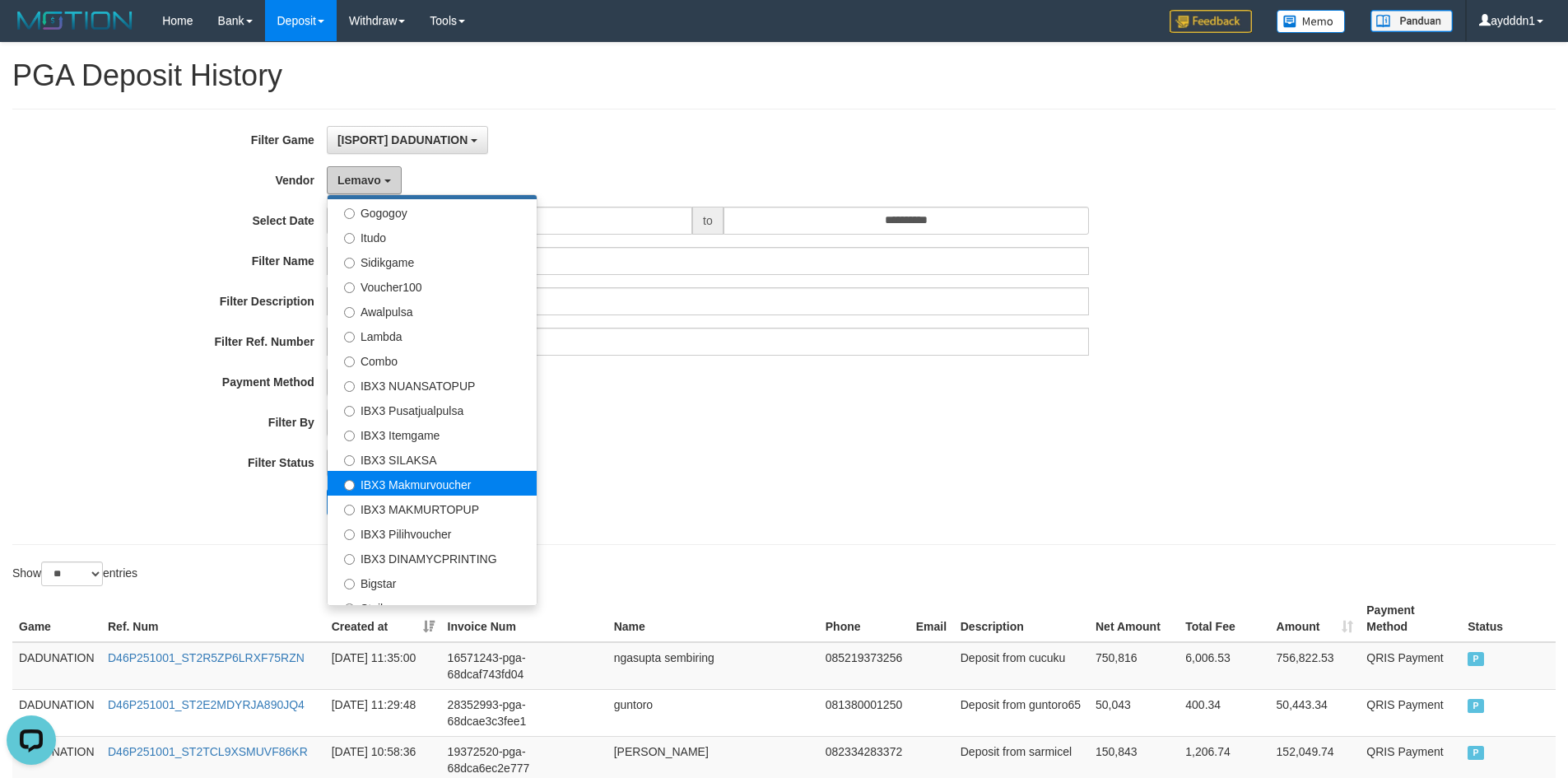
scroll to position [576, 0]
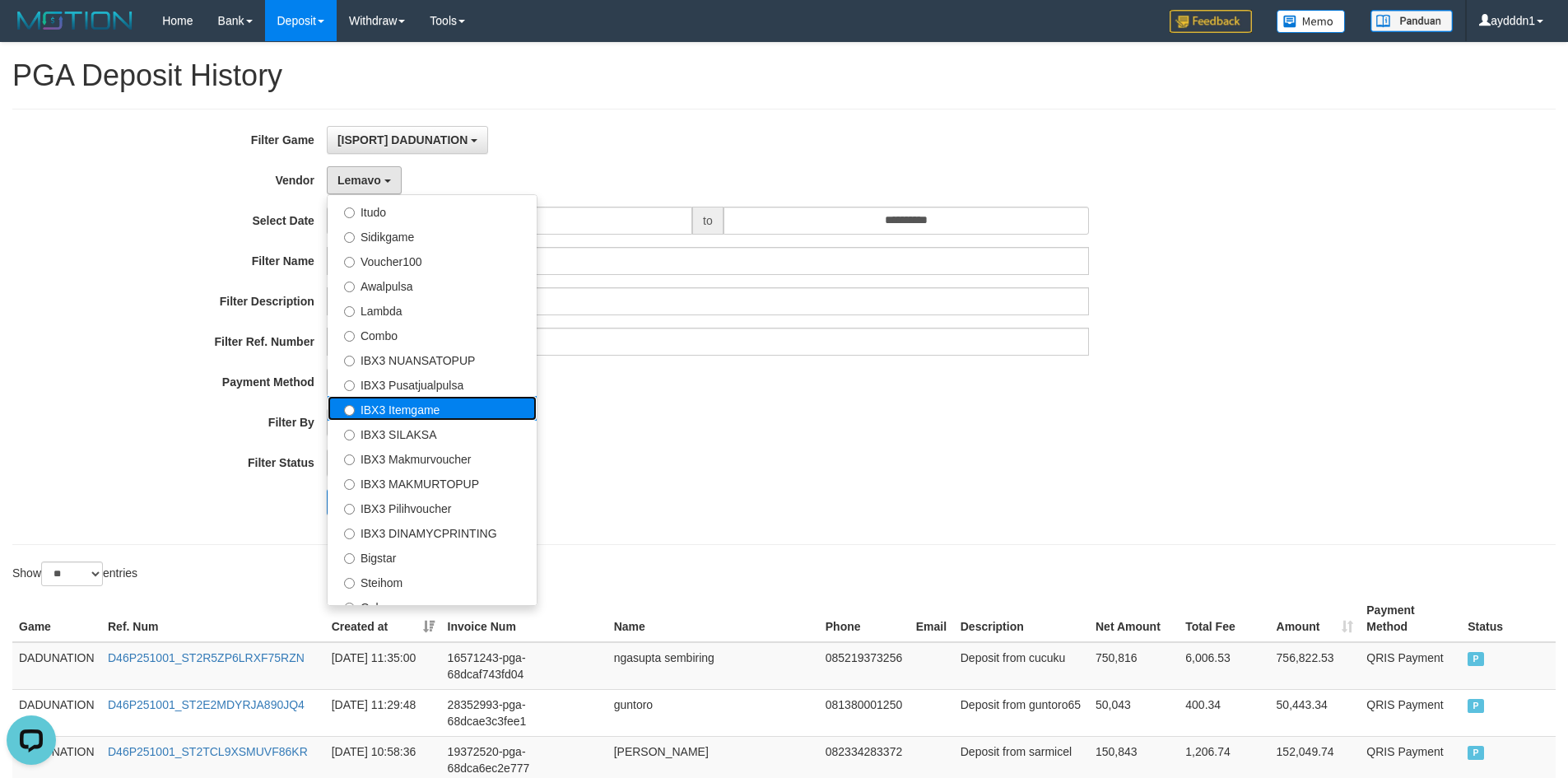
click at [416, 414] on label "IBX3 Itemgame" at bounding box center [432, 408] width 209 height 25
select select "**********"
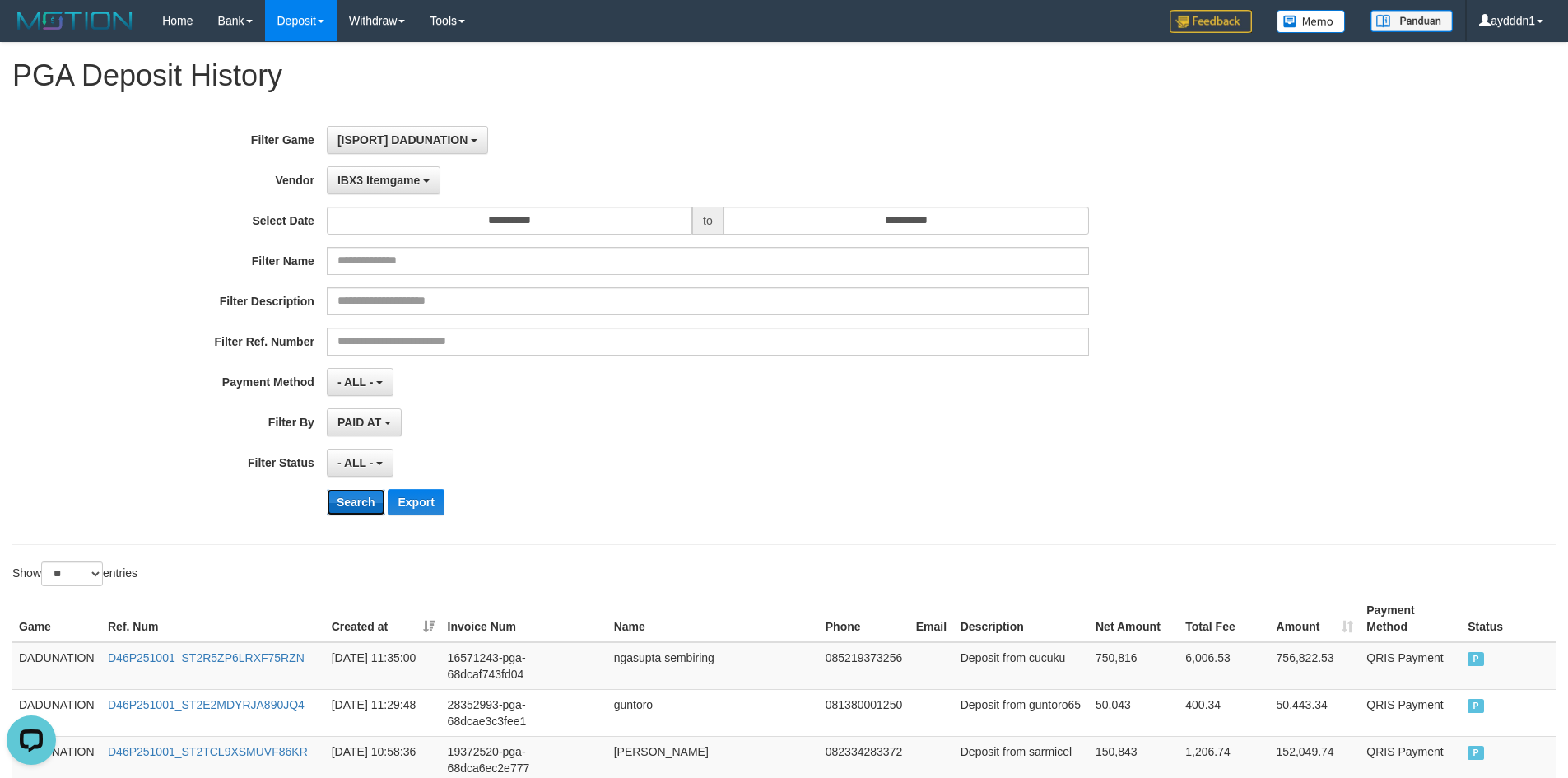
click at [347, 500] on button "Search" at bounding box center [356, 501] width 58 height 26
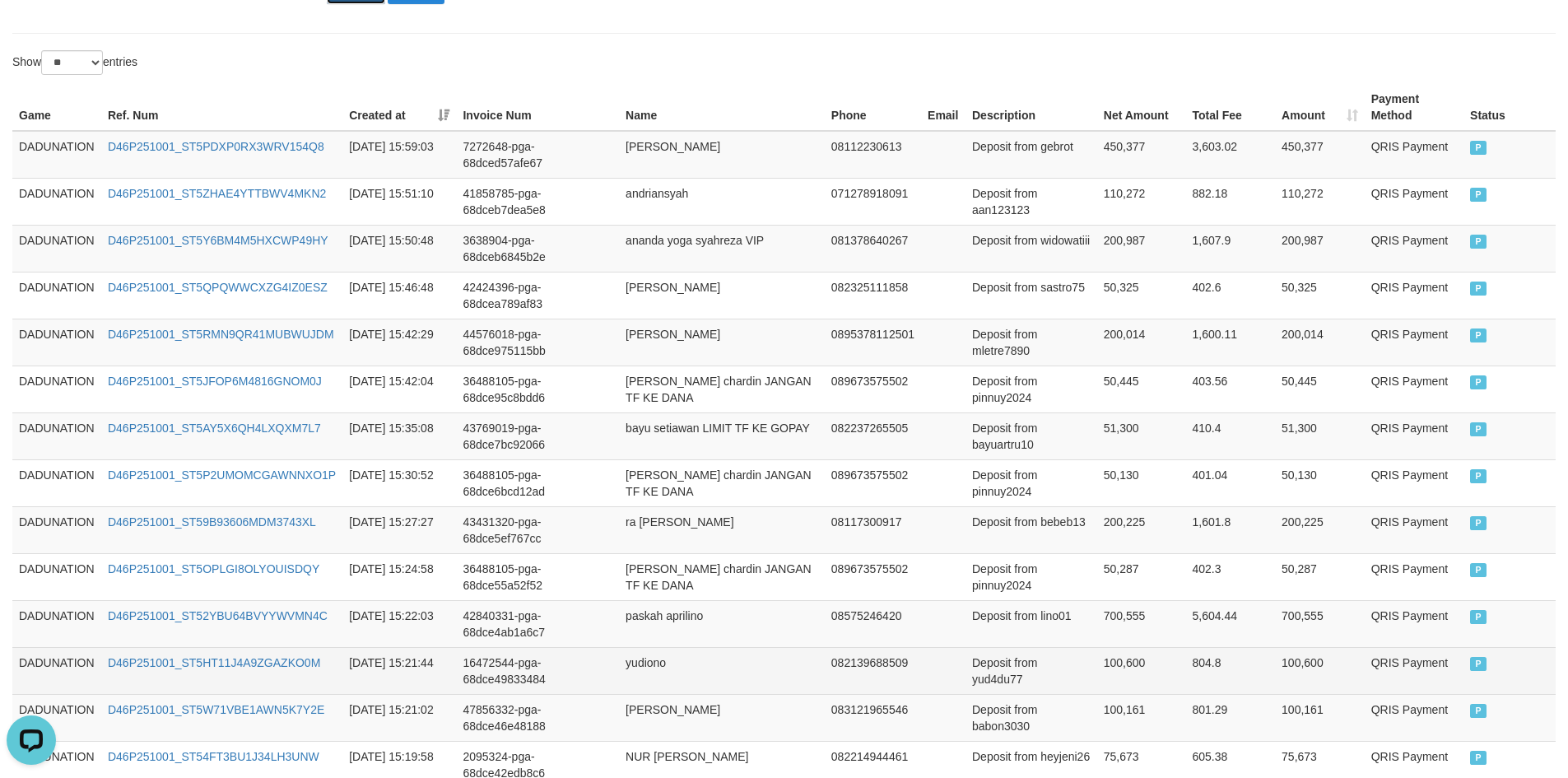
scroll to position [699, 0]
